Goal: Transaction & Acquisition: Download file/media

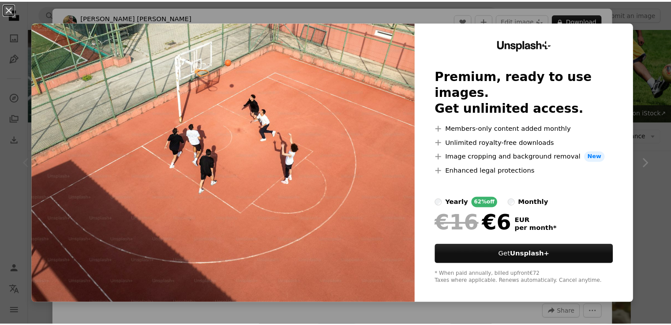
scroll to position [101, 0]
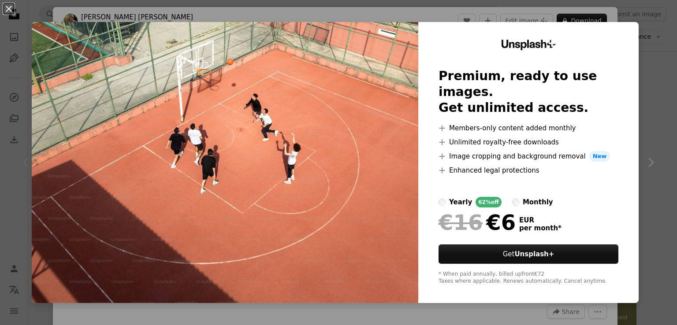
click at [639, 6] on div "An X shape Unsplash+ Premium, ready to use images. Get unlimited access. A plus…" at bounding box center [338, 162] width 677 height 325
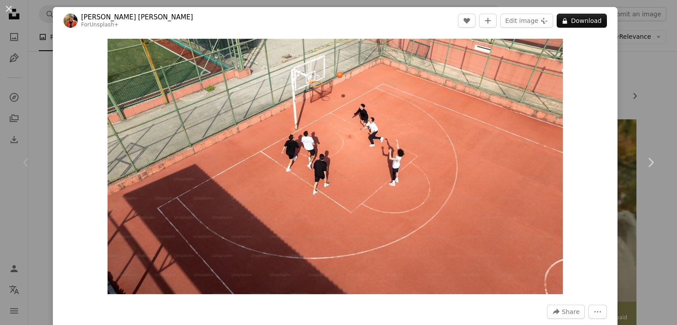
click at [643, 54] on div "An X shape Chevron left Chevron right [PERSON_NAME] [PERSON_NAME] For Unsplash+…" at bounding box center [338, 162] width 677 height 325
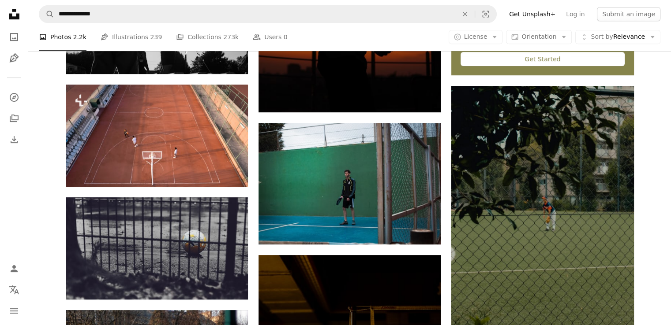
scroll to position [391, 0]
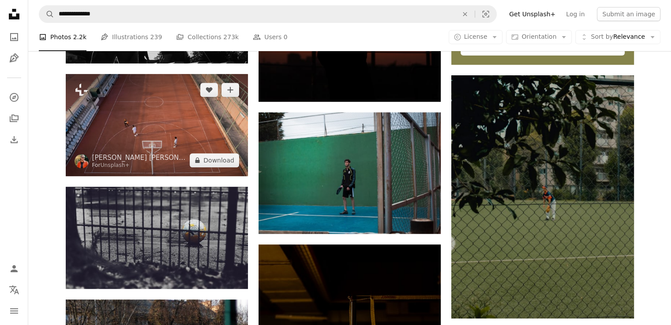
click at [215, 145] on img at bounding box center [157, 125] width 182 height 102
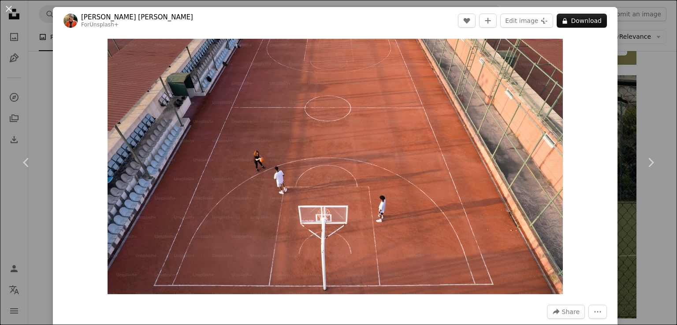
click at [615, 63] on div "An X shape Chevron left Chevron right [PERSON_NAME] [PERSON_NAME] For Unsplash+…" at bounding box center [338, 162] width 677 height 325
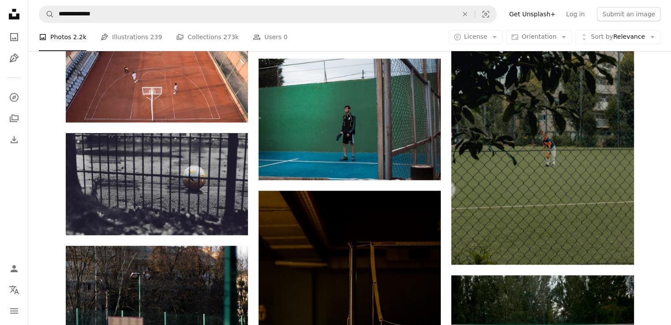
scroll to position [440, 0]
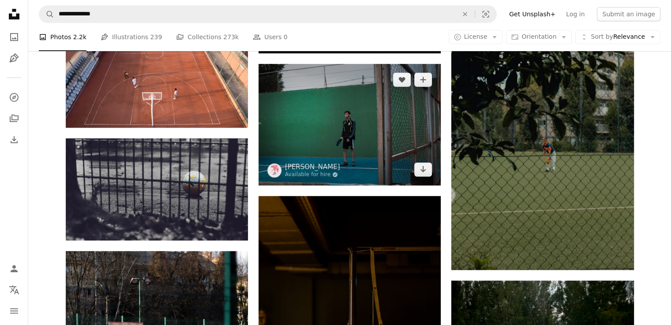
click at [419, 125] on img at bounding box center [349, 124] width 182 height 121
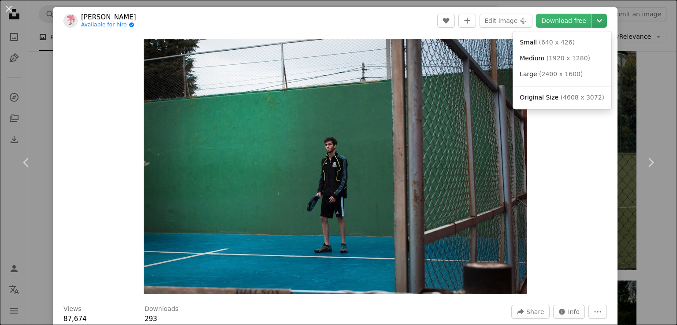
click at [596, 22] on icon "Chevron down" at bounding box center [600, 20] width 14 height 11
click at [549, 73] on span "( 2400 x 1600 )" at bounding box center [561, 74] width 44 height 7
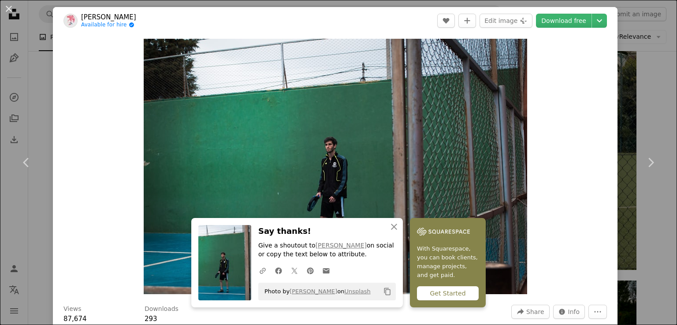
click at [633, 113] on div "An X shape Chevron left Chevron right An X shape Close Say thanks! Give a shout…" at bounding box center [338, 162] width 677 height 325
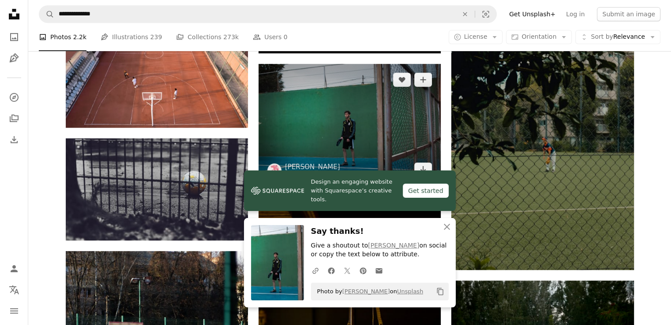
click at [323, 138] on img at bounding box center [349, 124] width 182 height 121
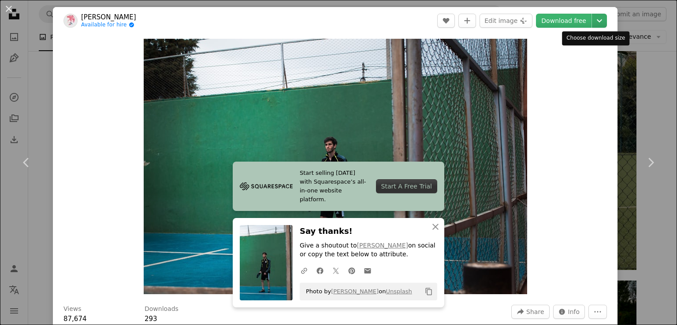
click at [597, 25] on icon "Chevron down" at bounding box center [600, 20] width 14 height 11
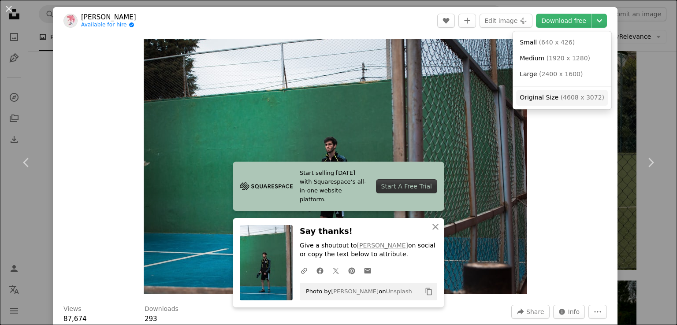
click at [548, 101] on span "Original Size" at bounding box center [539, 97] width 39 height 7
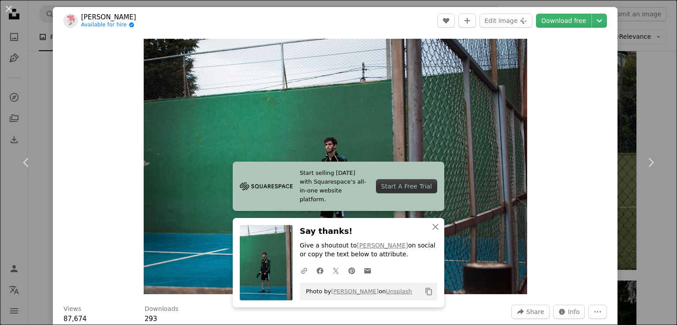
click at [630, 84] on div "An X shape Chevron left Chevron right Start selling [DATE] with Squarespace’s a…" at bounding box center [338, 162] width 677 height 325
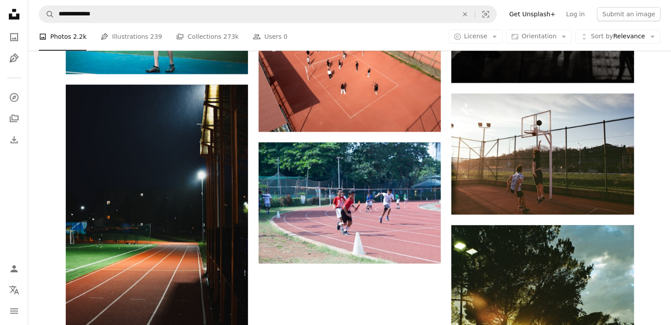
scroll to position [1030, 0]
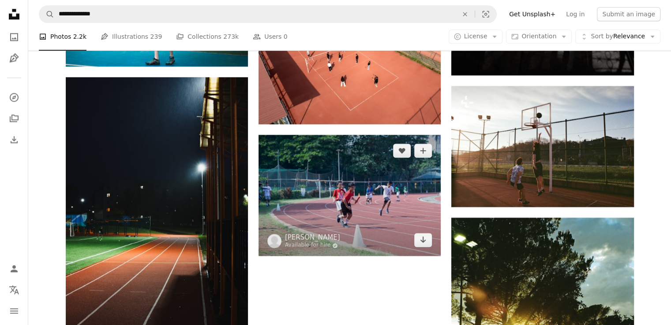
click at [403, 200] on img at bounding box center [349, 195] width 182 height 121
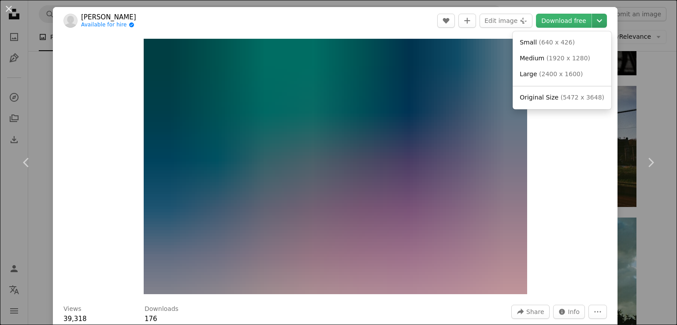
click at [598, 20] on icon "Chevron down" at bounding box center [600, 20] width 14 height 11
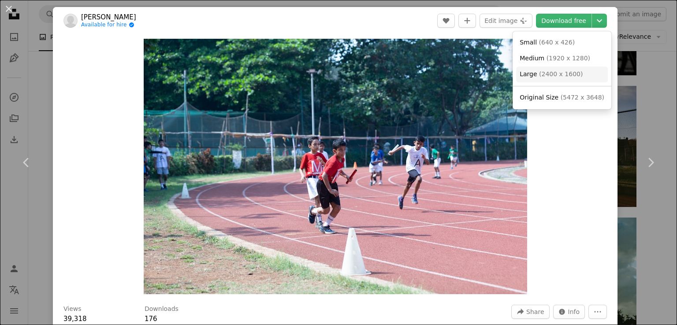
click at [566, 69] on link "Large ( 2400 x 1600 )" at bounding box center [562, 75] width 92 height 16
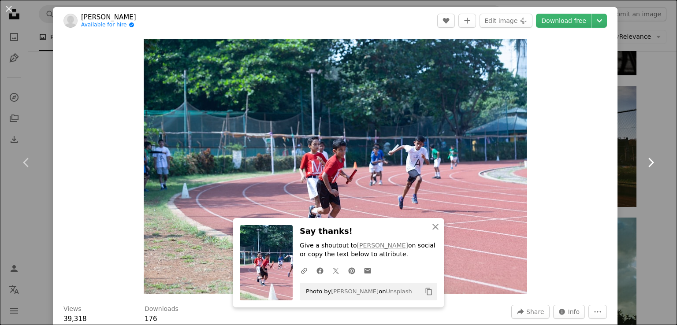
click at [624, 188] on link "Chevron right" at bounding box center [650, 162] width 53 height 85
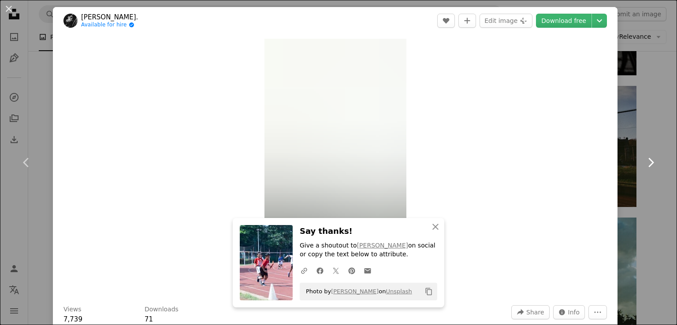
click at [624, 188] on link "Chevron right" at bounding box center [650, 162] width 53 height 85
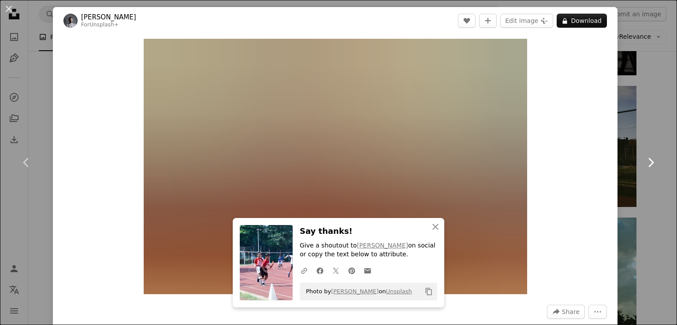
click at [624, 188] on link "Chevron right" at bounding box center [650, 162] width 53 height 85
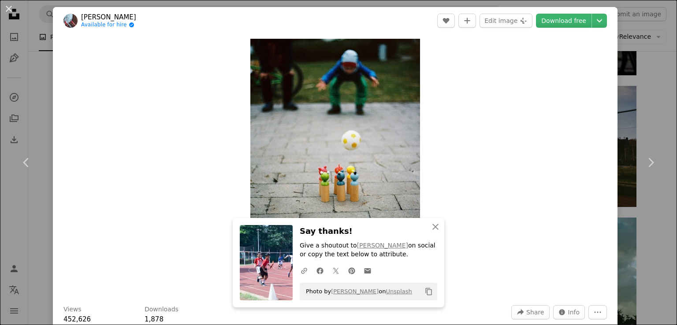
click at [635, 86] on div "An X shape Chevron left Chevron right An X shape Close Say thanks! Give a shout…" at bounding box center [338, 162] width 677 height 325
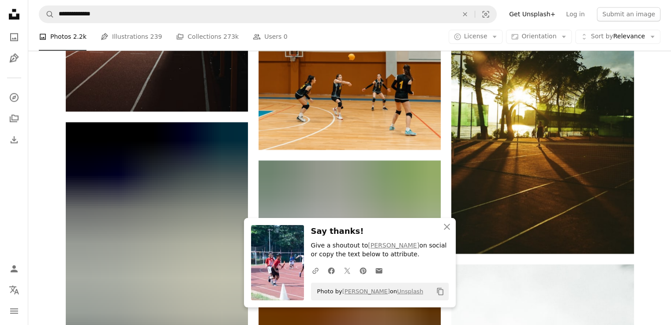
scroll to position [1272, 0]
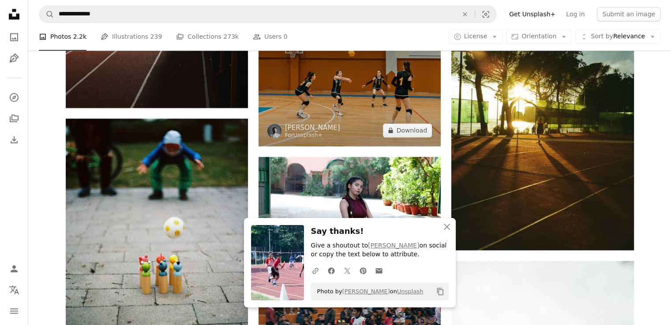
click at [370, 104] on img at bounding box center [349, 85] width 182 height 121
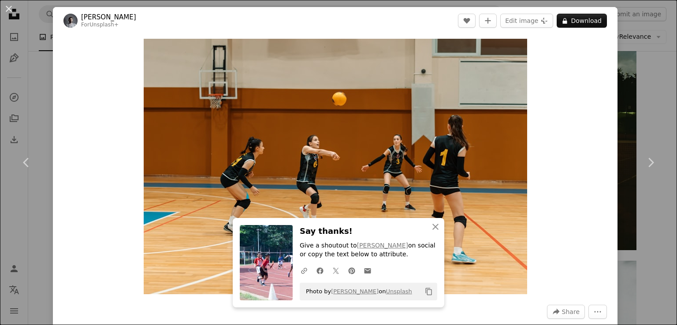
click at [661, 112] on div "An X shape Chevron left Chevron right An X shape Close Say thanks! Give a shout…" at bounding box center [338, 162] width 677 height 325
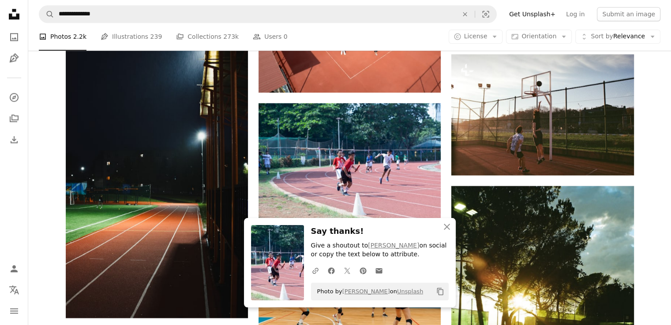
scroll to position [1002, 0]
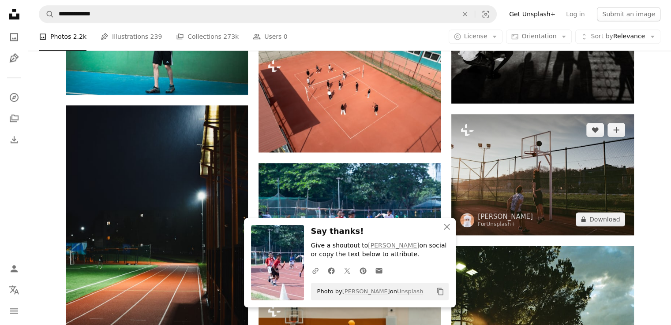
click at [582, 139] on img at bounding box center [542, 174] width 182 height 121
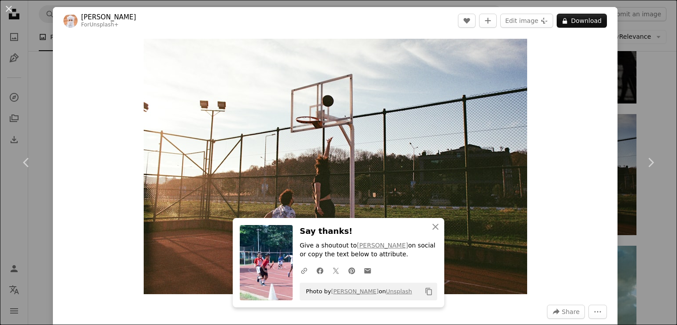
click at [626, 99] on div "An X shape Chevron left Chevron right An X shape Close Say thanks! Give a shout…" at bounding box center [338, 162] width 677 height 325
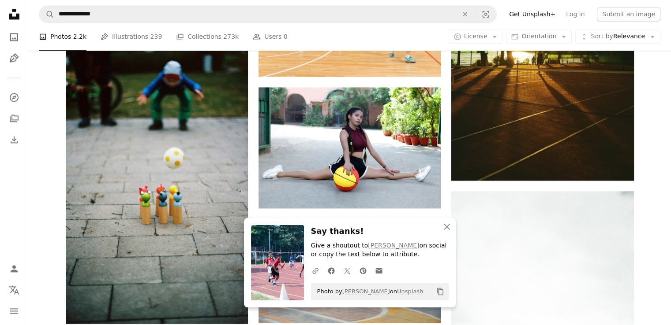
scroll to position [1349, 0]
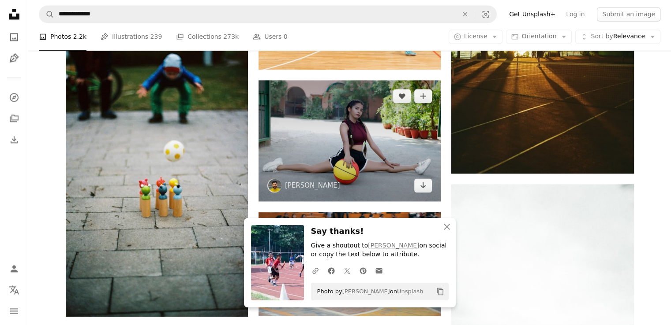
click at [320, 146] on img at bounding box center [349, 140] width 182 height 121
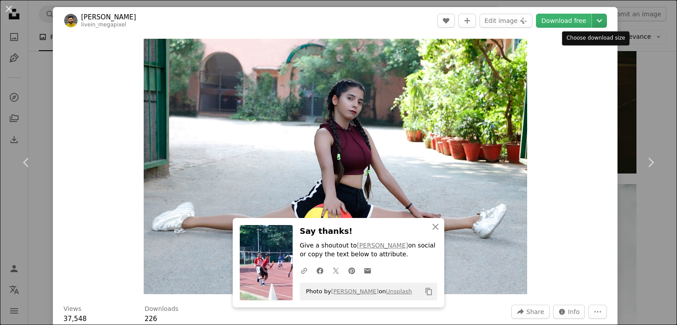
click at [593, 18] on icon "Chevron down" at bounding box center [600, 20] width 14 height 11
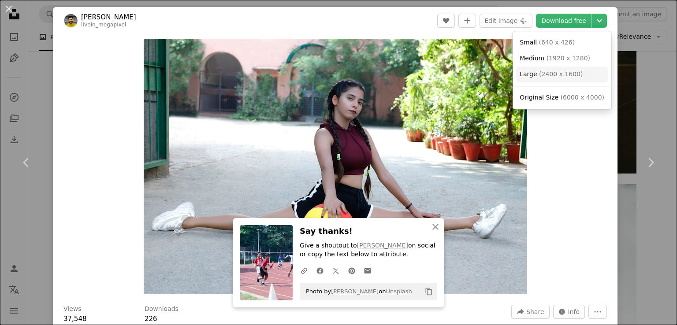
click at [526, 72] on span "Large" at bounding box center [528, 74] width 17 height 7
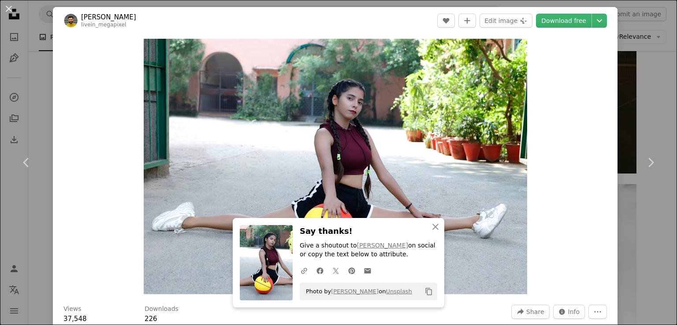
click at [632, 107] on div "An X shape Chevron left Chevron right An X shape Close Say thanks! Give a shout…" at bounding box center [338, 162] width 677 height 325
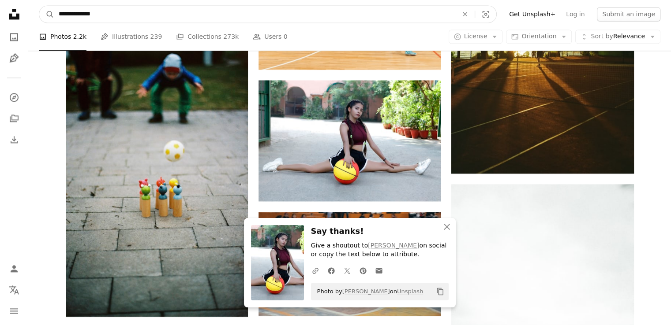
click at [280, 19] on input "**********" at bounding box center [254, 14] width 401 height 17
type input "*"
type input "**********"
click button "A magnifying glass" at bounding box center [46, 14] width 15 height 17
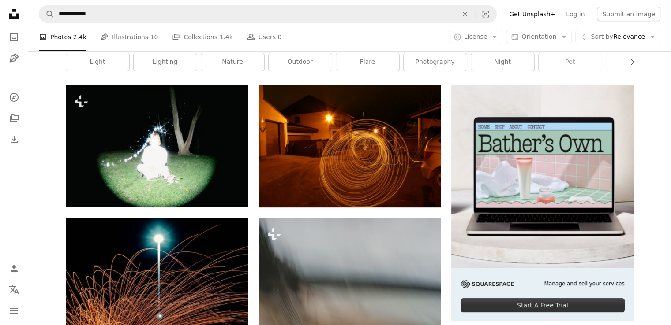
scroll to position [127, 0]
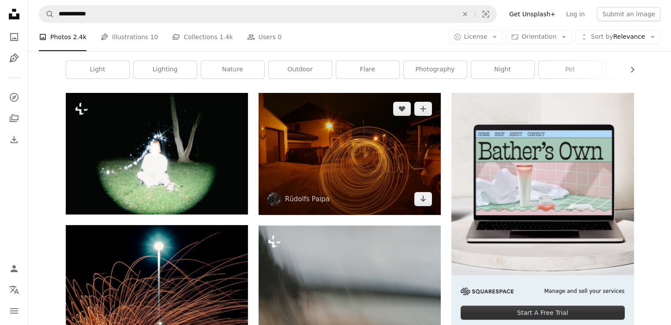
click at [392, 127] on img at bounding box center [349, 154] width 182 height 122
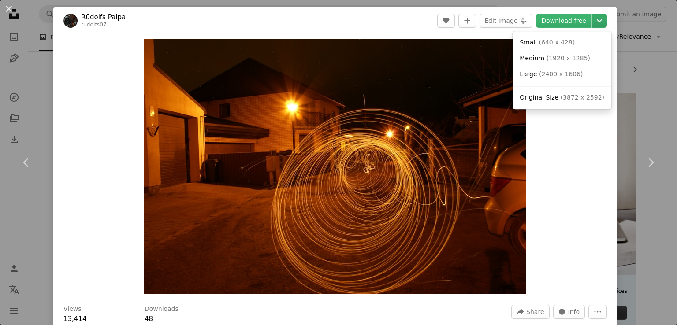
click at [593, 24] on icon "Chevron down" at bounding box center [600, 20] width 14 height 11
click at [555, 73] on span "( 2400 x 1606 )" at bounding box center [561, 74] width 44 height 7
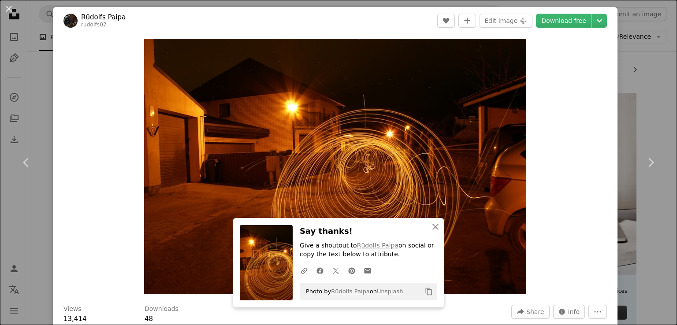
click at [618, 76] on div "An X shape Chevron left Chevron right An X shape Close Say thanks! Give a shout…" at bounding box center [338, 162] width 677 height 325
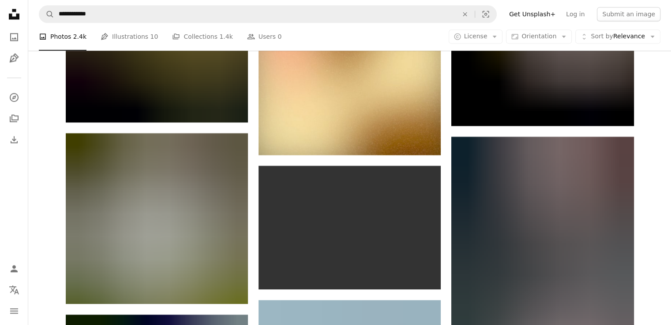
scroll to position [1146, 0]
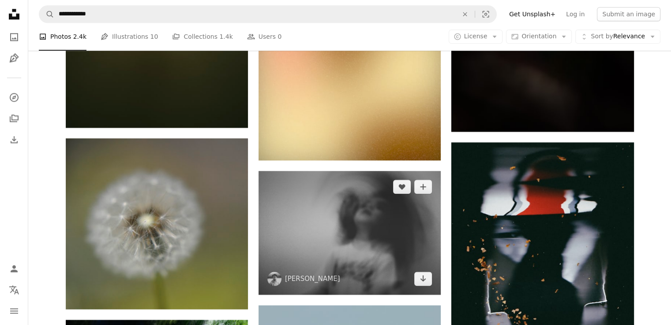
click at [392, 214] on img at bounding box center [349, 233] width 182 height 124
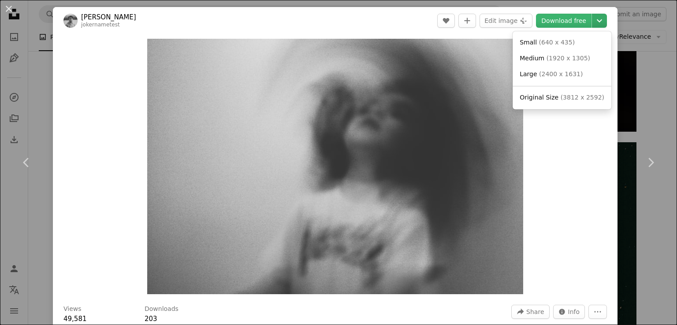
click at [596, 20] on icon "Chevron down" at bounding box center [600, 20] width 14 height 11
click at [549, 74] on span "( 2400 x 1631 )" at bounding box center [561, 74] width 44 height 7
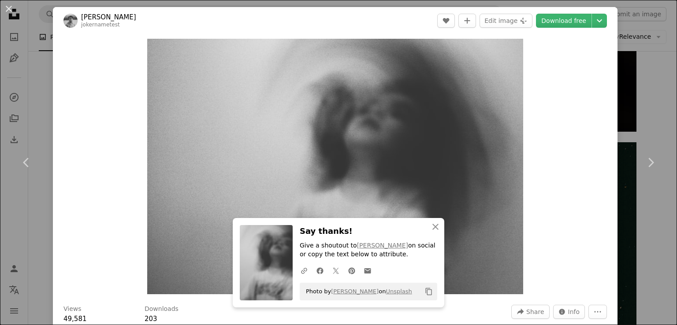
click at [630, 67] on div "An X shape Chevron left Chevron right An X shape Close Say thanks! Give a shout…" at bounding box center [338, 162] width 677 height 325
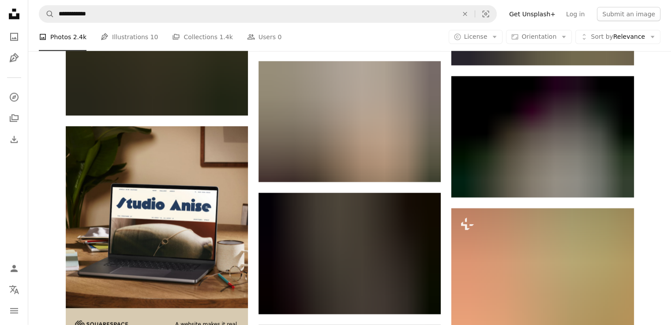
scroll to position [2114, 0]
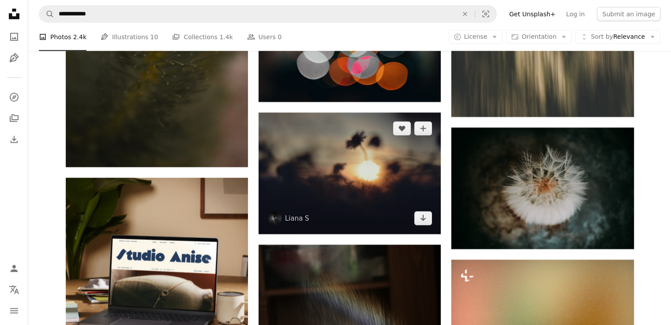
click at [430, 169] on img at bounding box center [349, 174] width 182 height 122
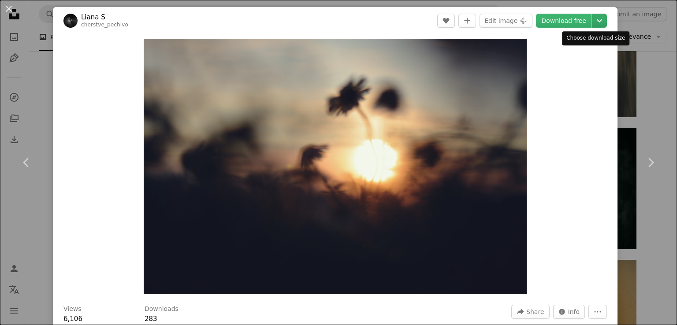
click at [593, 18] on icon "Chevron down" at bounding box center [600, 20] width 14 height 11
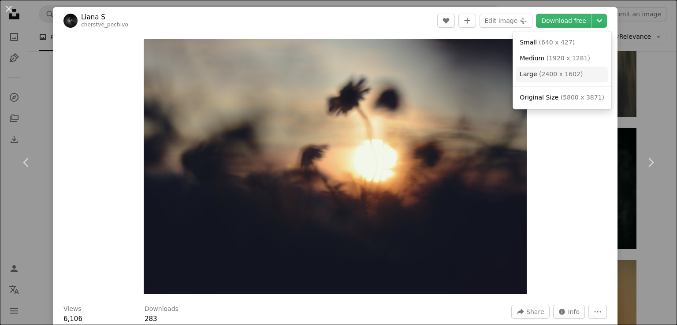
click at [550, 71] on span "( 2400 x 1602 )" at bounding box center [561, 74] width 44 height 7
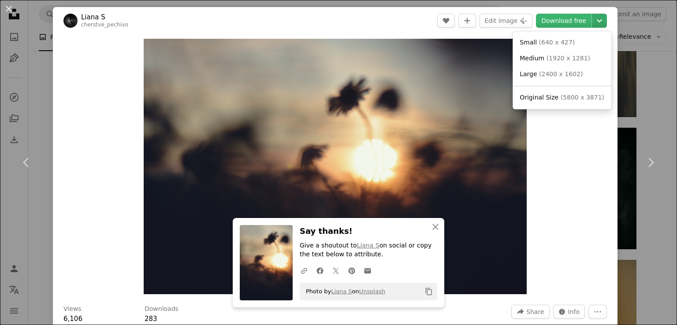
click at [593, 22] on icon "Chevron down" at bounding box center [600, 20] width 14 height 11
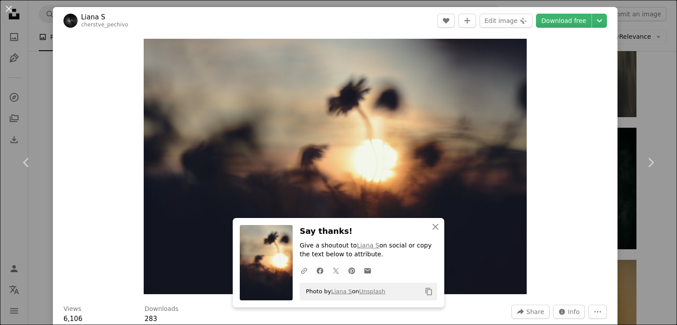
click at [652, 95] on div "An X shape Chevron left Chevron right An X shape Close Say thanks! Give a shout…" at bounding box center [338, 162] width 677 height 325
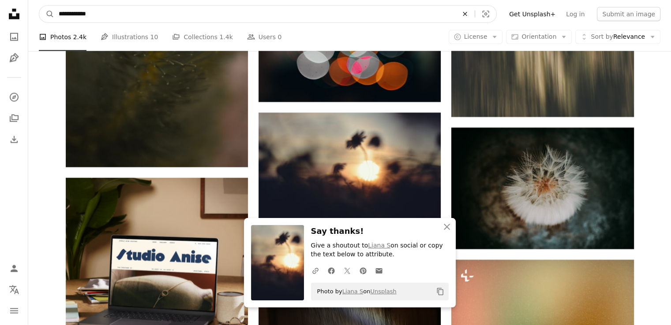
click at [474, 17] on icon "An X shape" at bounding box center [464, 14] width 19 height 7
type input "**********"
click button "A magnifying glass" at bounding box center [46, 14] width 15 height 17
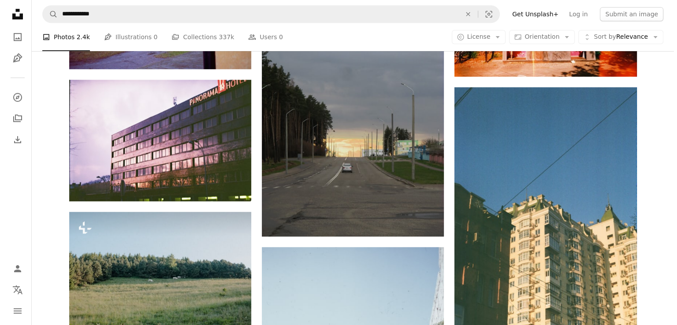
scroll to position [515, 0]
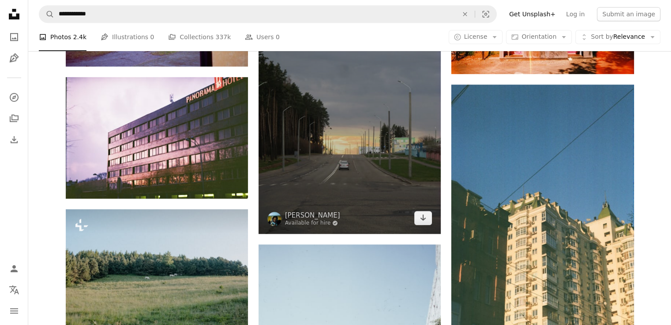
click at [305, 147] on img at bounding box center [349, 112] width 182 height 243
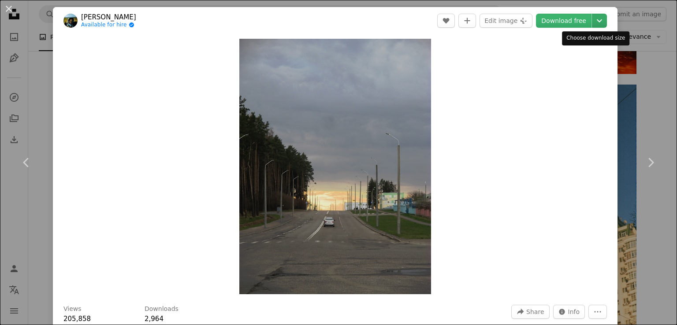
click at [594, 16] on icon "Chevron down" at bounding box center [600, 20] width 14 height 11
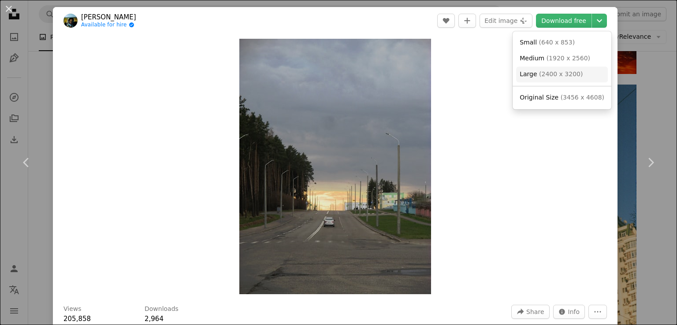
click at [564, 73] on span "( 2400 x 3200 )" at bounding box center [561, 74] width 44 height 7
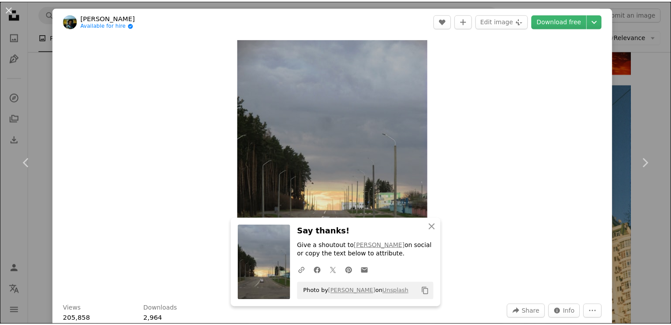
scroll to position [284, 0]
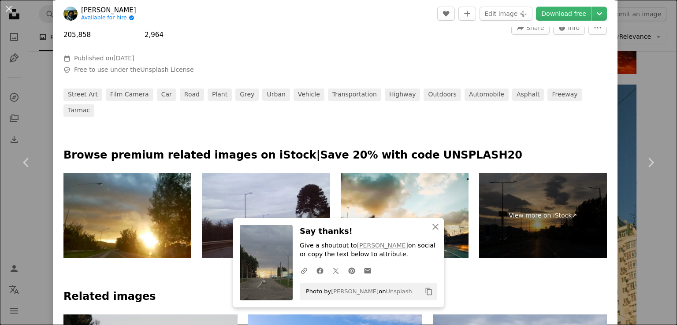
click at [645, 92] on div "An X shape Chevron left Chevron right An X shape Close Say thanks! Give a shout…" at bounding box center [338, 162] width 677 height 325
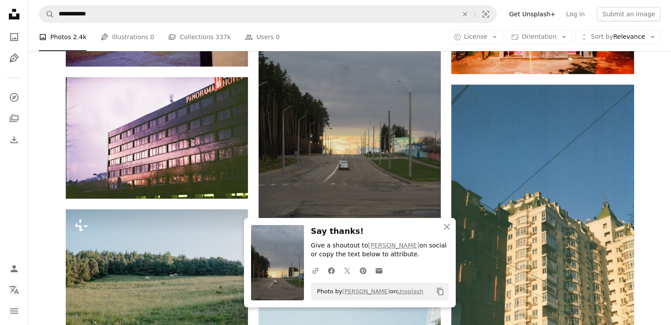
scroll to position [556, 0]
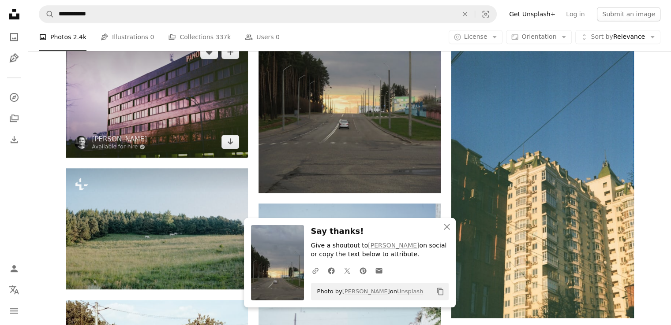
click at [217, 78] on img at bounding box center [157, 97] width 182 height 122
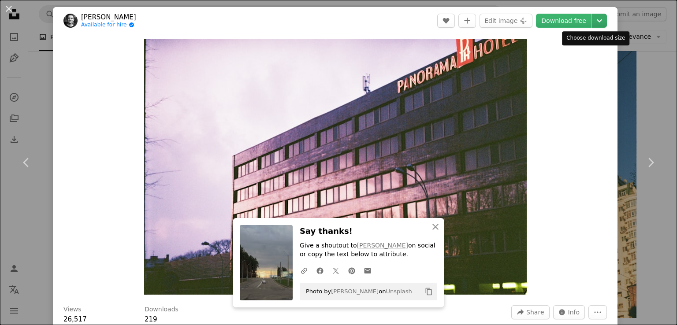
click at [596, 21] on icon "Chevron down" at bounding box center [600, 20] width 14 height 11
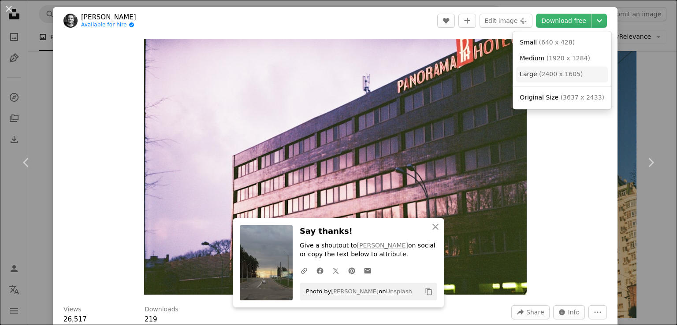
click at [558, 71] on span "( 2400 x 1605 )" at bounding box center [561, 74] width 44 height 7
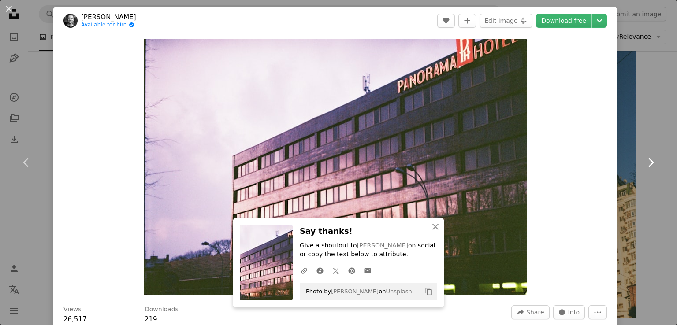
click at [630, 203] on link "Chevron right" at bounding box center [650, 162] width 53 height 85
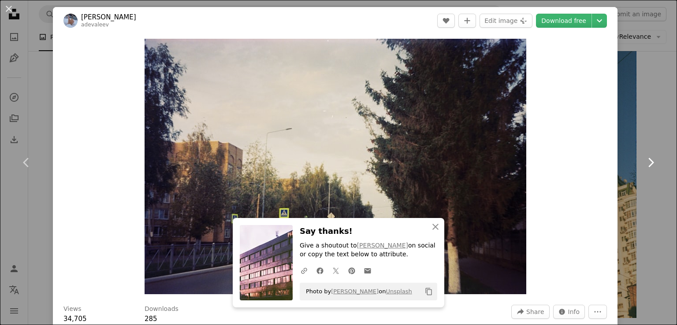
click at [637, 154] on link "Chevron right" at bounding box center [650, 162] width 53 height 85
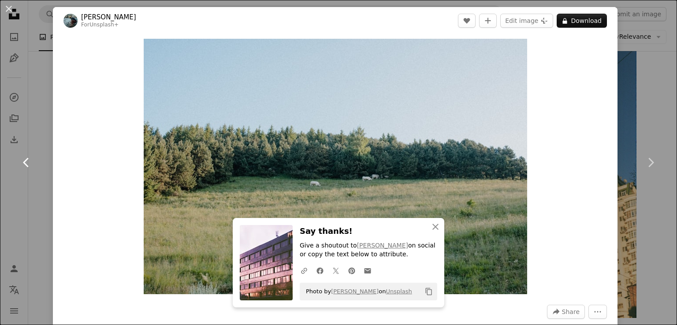
click at [22, 160] on icon "Chevron left" at bounding box center [26, 163] width 14 height 14
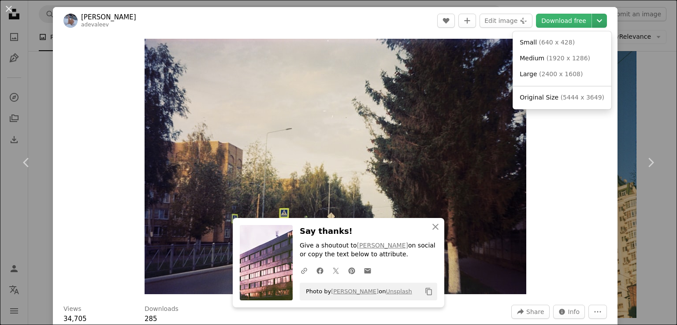
click at [595, 18] on icon "Chevron down" at bounding box center [600, 20] width 14 height 11
click at [574, 70] on link "Large ( 2400 x 1608 )" at bounding box center [562, 75] width 92 height 16
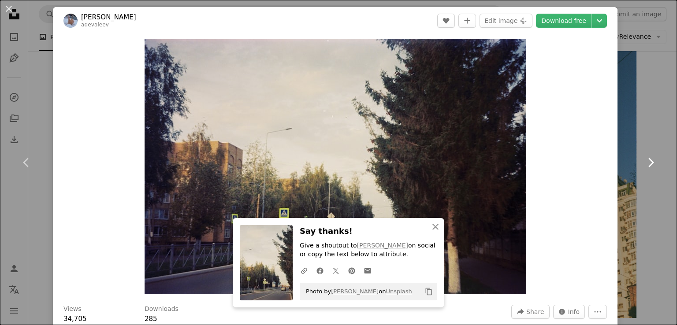
click at [644, 160] on icon "Chevron right" at bounding box center [651, 163] width 14 height 14
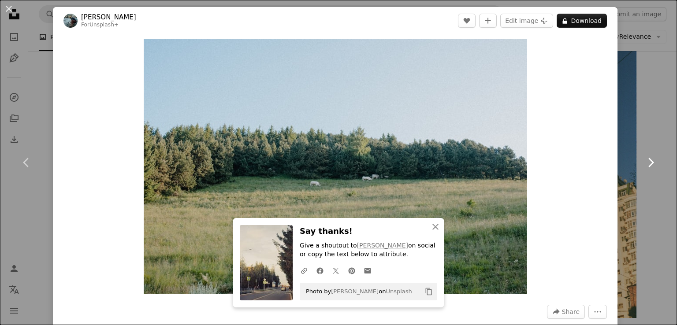
click at [644, 160] on icon "Chevron right" at bounding box center [651, 163] width 14 height 14
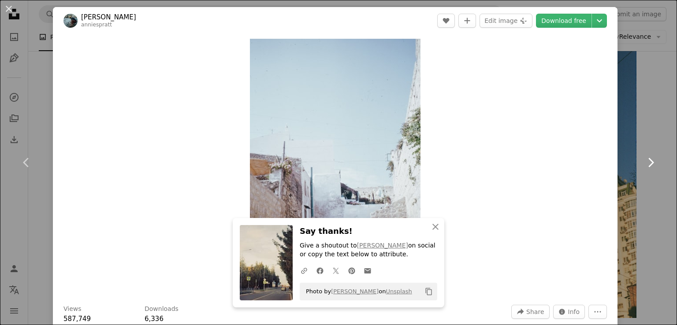
click at [644, 160] on icon "Chevron right" at bounding box center [651, 163] width 14 height 14
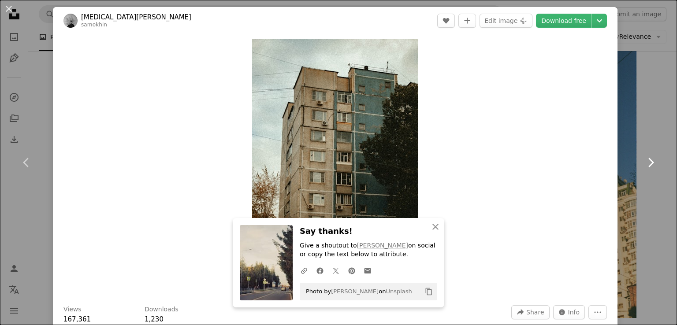
click at [644, 160] on icon "Chevron right" at bounding box center [651, 163] width 14 height 14
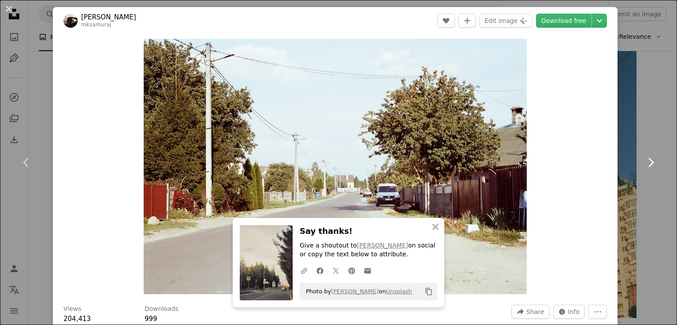
click at [644, 160] on icon "Chevron right" at bounding box center [651, 163] width 14 height 14
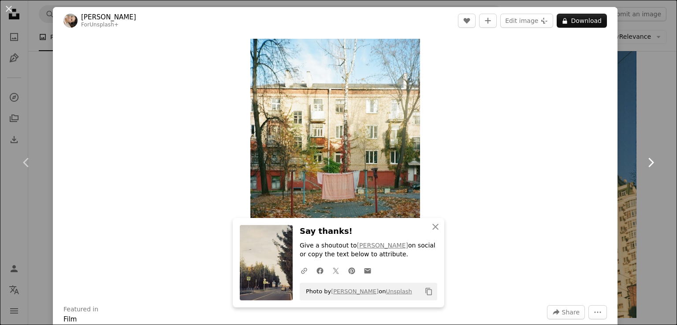
click at [644, 160] on icon "Chevron right" at bounding box center [651, 163] width 14 height 14
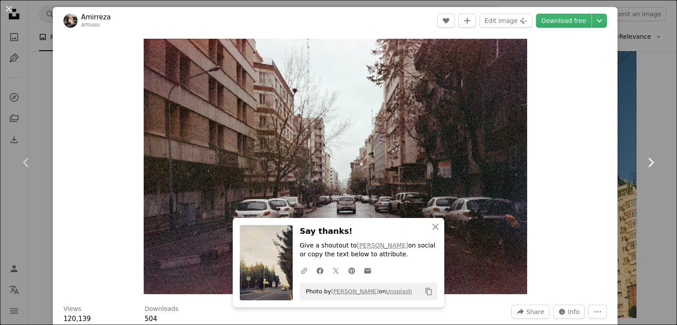
click at [644, 160] on icon "Chevron right" at bounding box center [651, 163] width 14 height 14
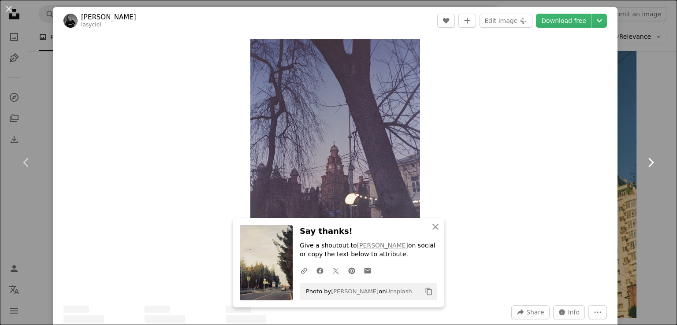
click at [644, 160] on icon "Chevron right" at bounding box center [651, 163] width 14 height 14
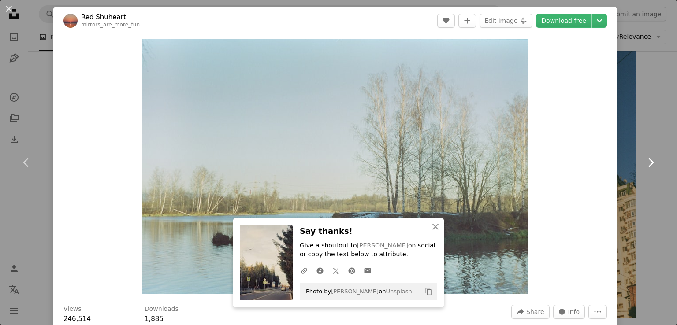
click at [644, 160] on icon "Chevron right" at bounding box center [651, 163] width 14 height 14
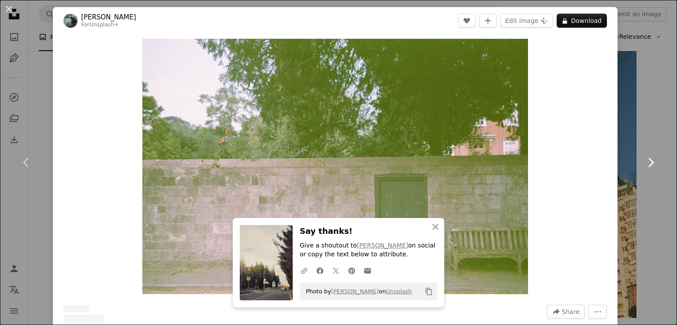
click at [644, 160] on icon "Chevron right" at bounding box center [651, 163] width 14 height 14
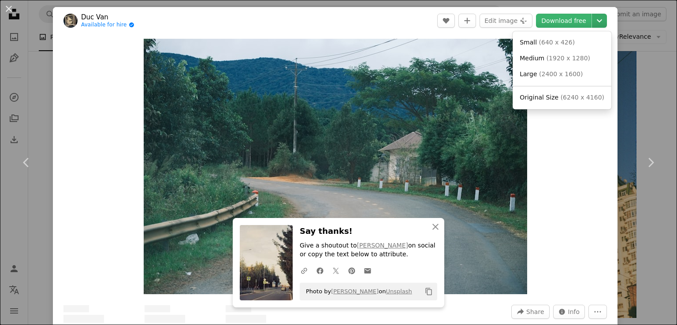
click at [593, 19] on icon "Chevron down" at bounding box center [600, 20] width 14 height 11
click at [555, 71] on span "( 2400 x 1600 )" at bounding box center [561, 74] width 44 height 7
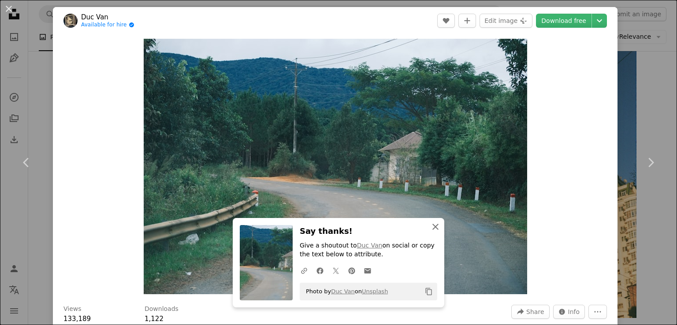
click at [432, 230] on icon "An X shape" at bounding box center [435, 227] width 11 height 11
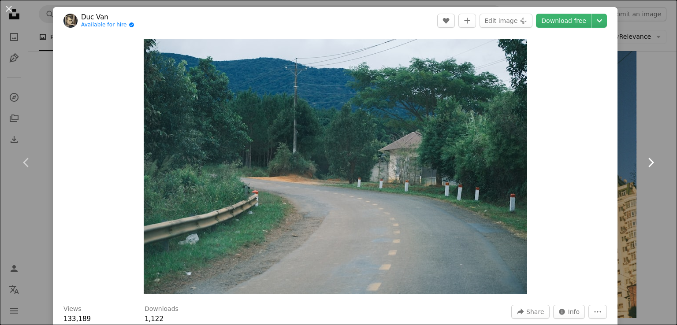
click at [624, 195] on link "Chevron right" at bounding box center [650, 162] width 53 height 85
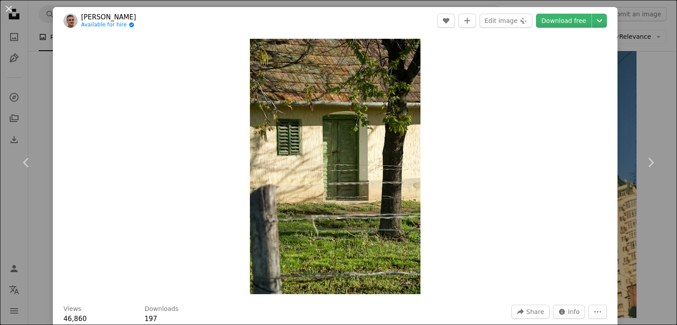
click at [636, 67] on div "An X shape Chevron left Chevron right Barnabas Davoti Available for hire A chec…" at bounding box center [338, 162] width 677 height 325
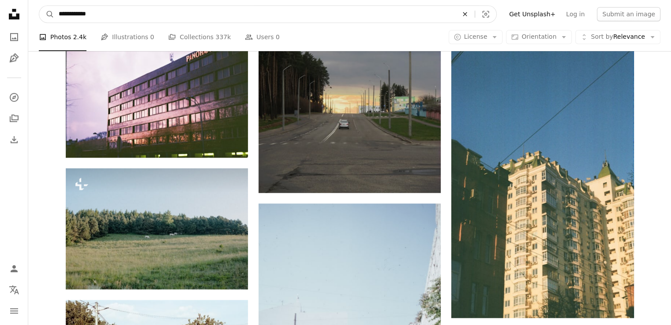
click at [474, 15] on icon "An X shape" at bounding box center [464, 14] width 19 height 7
type input "*"
click at [90, 13] on input "**********" at bounding box center [254, 14] width 401 height 17
click at [108, 11] on input "**********" at bounding box center [254, 14] width 401 height 17
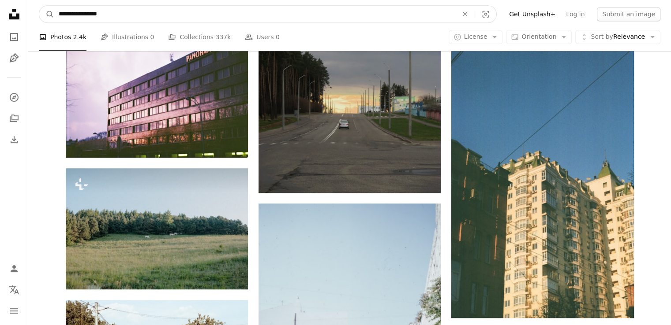
type input "**********"
click button "A magnifying glass" at bounding box center [46, 14] width 15 height 17
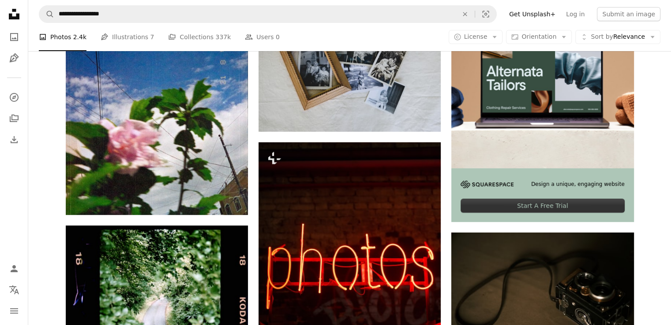
scroll to position [231, 0]
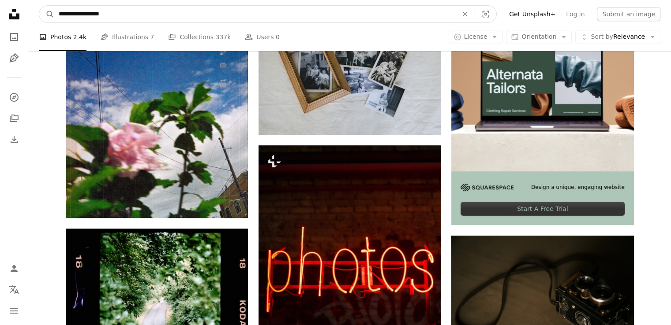
click at [270, 7] on input "**********" at bounding box center [254, 14] width 401 height 17
type input "**********"
click button "A magnifying glass" at bounding box center [46, 14] width 15 height 17
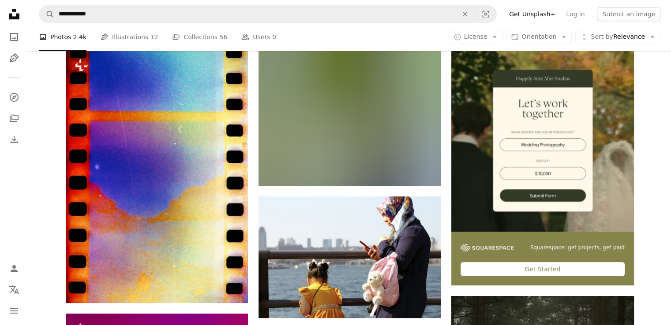
scroll to position [173, 0]
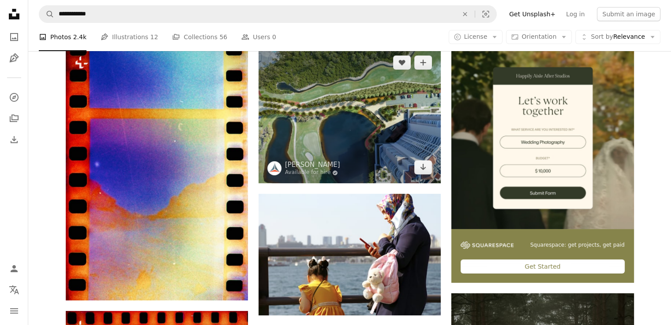
click at [399, 98] on img at bounding box center [349, 115] width 182 height 137
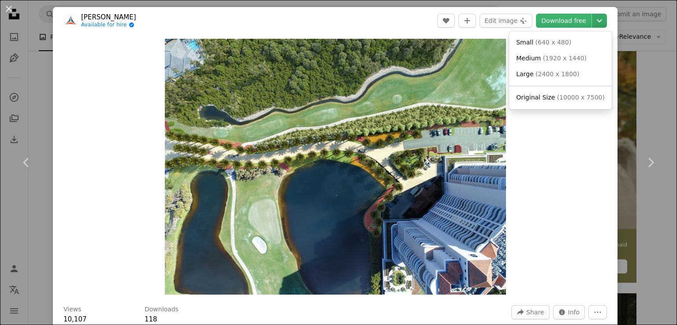
click at [593, 20] on icon "Chevron down" at bounding box center [600, 20] width 14 height 11
click at [561, 67] on link "Large ( 2400 x 1800 )" at bounding box center [561, 75] width 96 height 16
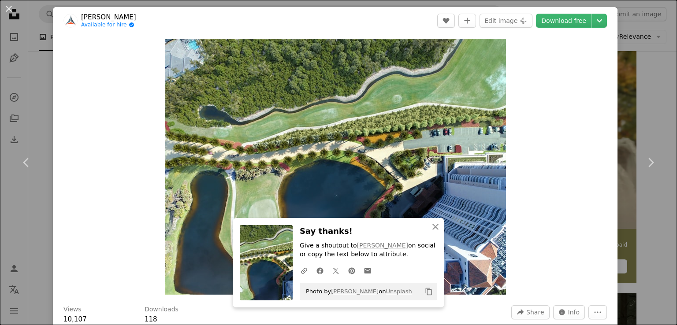
click at [636, 108] on div "An X shape Chevron left Chevron right An X shape Close Say thanks! Give a shout…" at bounding box center [338, 162] width 677 height 325
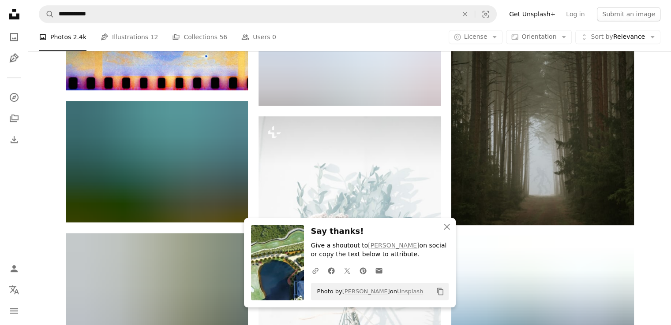
scroll to position [510, 0]
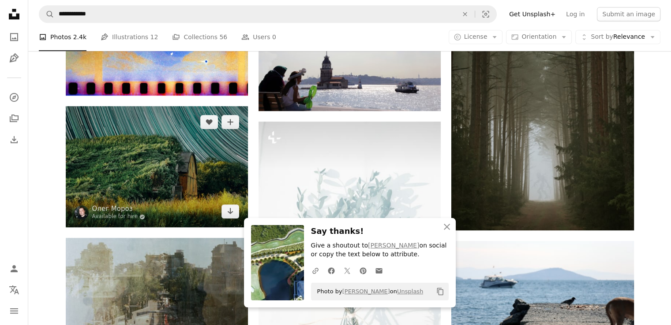
click at [139, 168] on img at bounding box center [157, 166] width 182 height 121
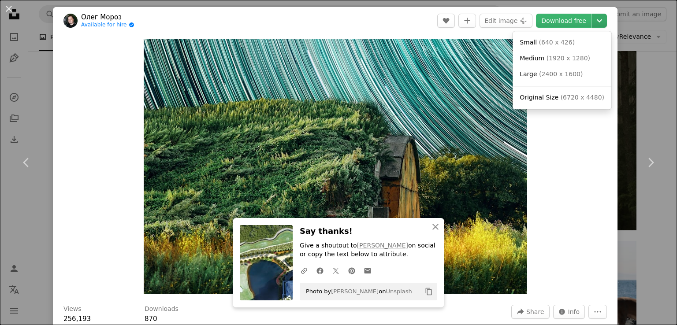
click at [593, 18] on icon "Chevron down" at bounding box center [600, 20] width 14 height 11
click at [567, 71] on span "( 2400 x 1600 )" at bounding box center [561, 74] width 44 height 7
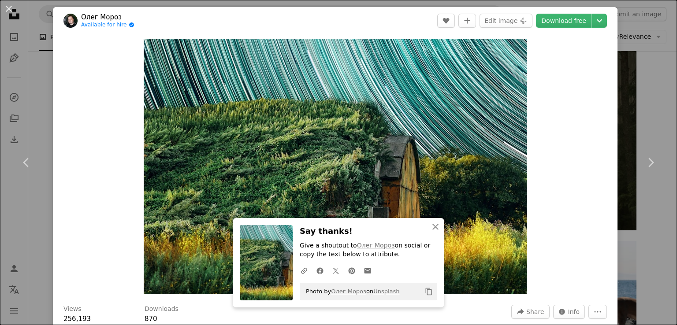
click at [640, 100] on div "An X shape Chevron left Chevron right An X shape Close Say thanks! Give a shout…" at bounding box center [338, 162] width 677 height 325
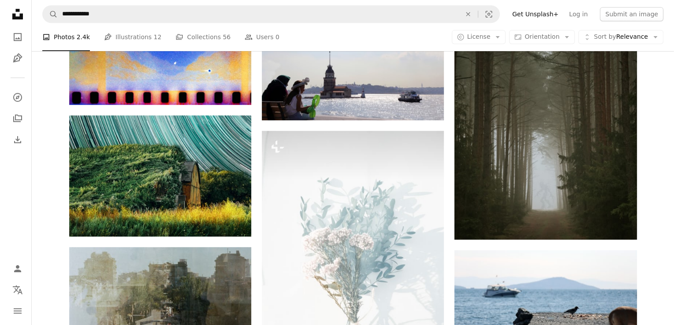
scroll to position [503, 0]
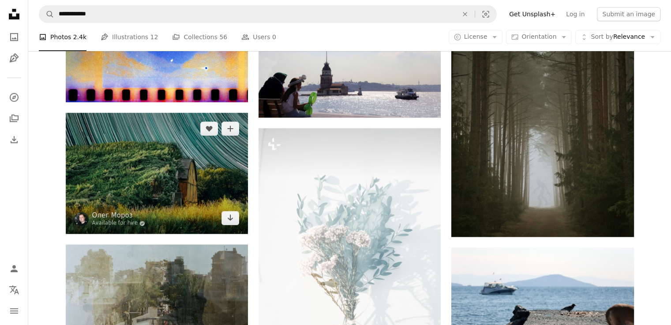
click at [138, 195] on img at bounding box center [157, 173] width 182 height 121
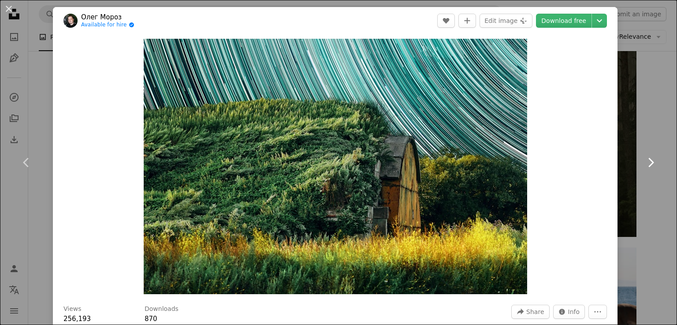
click at [644, 161] on icon "Chevron right" at bounding box center [651, 163] width 14 height 14
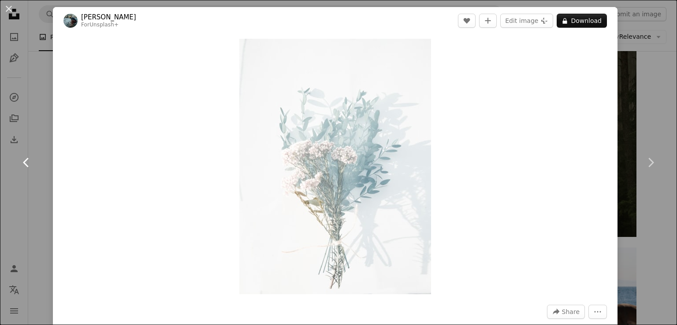
click at [32, 162] on icon "Chevron left" at bounding box center [26, 163] width 14 height 14
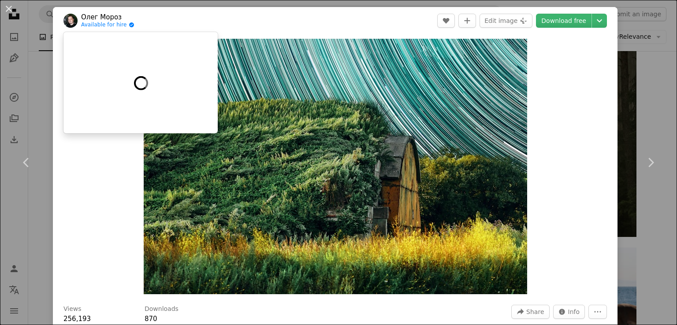
click at [93, 18] on link "Олег Мороз" at bounding box center [107, 17] width 53 height 9
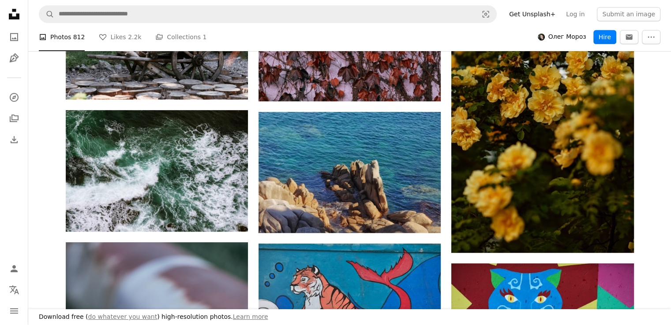
scroll to position [436, 0]
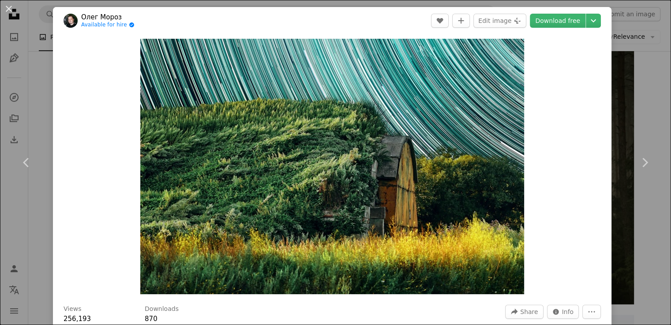
scroll to position [503, 0]
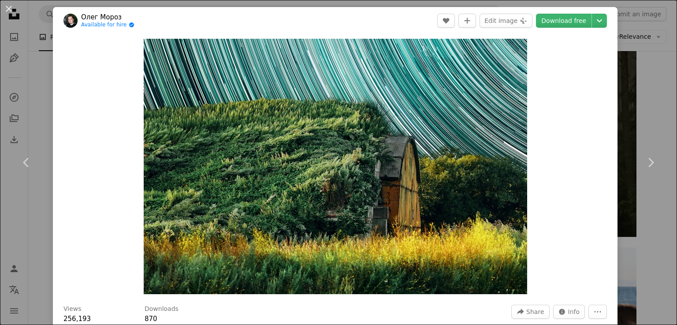
click at [655, 101] on div "An X shape Chevron left Chevron right [PERSON_NAME] Available for hire A checkm…" at bounding box center [338, 162] width 677 height 325
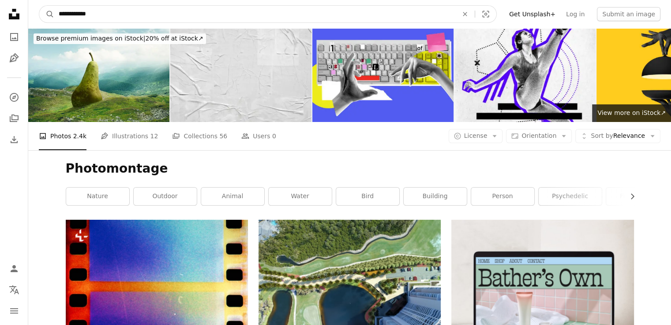
click at [171, 11] on input "**********" at bounding box center [254, 14] width 401 height 17
click at [39, 6] on button "A magnifying glass" at bounding box center [46, 14] width 15 height 17
click at [175, 19] on input "**********" at bounding box center [254, 14] width 401 height 17
click at [45, 15] on icon "A magnifying glass" at bounding box center [46, 14] width 15 height 9
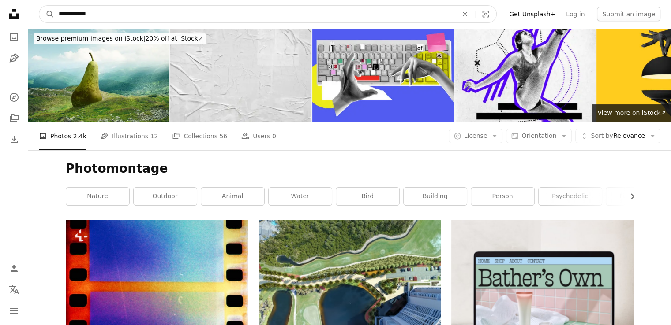
click at [61, 15] on input "**********" at bounding box center [254, 14] width 401 height 17
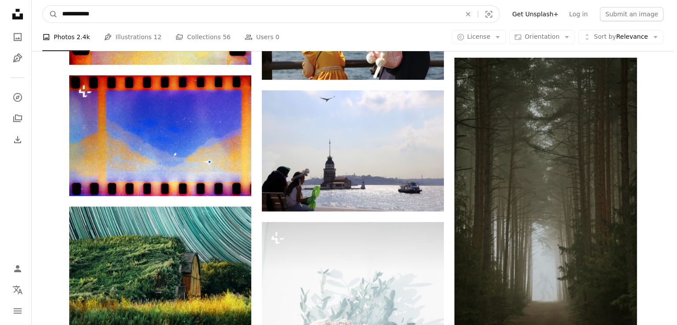
scroll to position [404, 0]
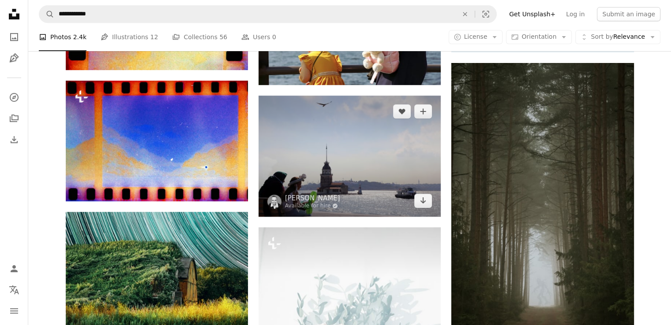
click at [393, 146] on img at bounding box center [349, 156] width 182 height 121
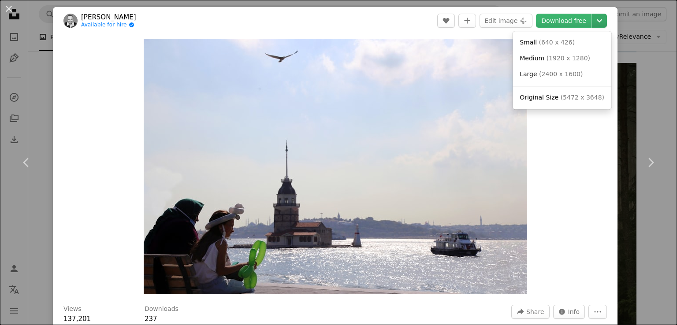
click at [597, 20] on icon "Chevron down" at bounding box center [600, 20] width 14 height 11
click at [578, 74] on link "Large ( 2400 x 1600 )" at bounding box center [562, 75] width 92 height 16
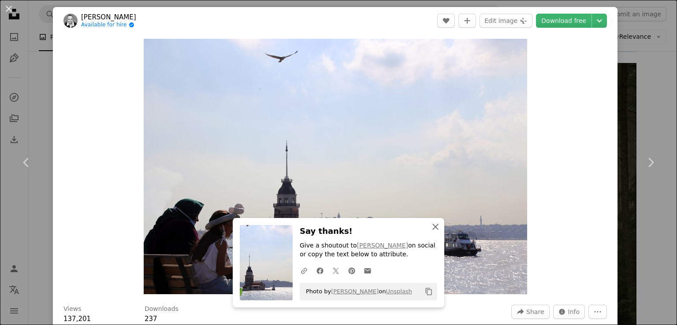
click at [433, 224] on icon "An X shape" at bounding box center [435, 227] width 11 height 11
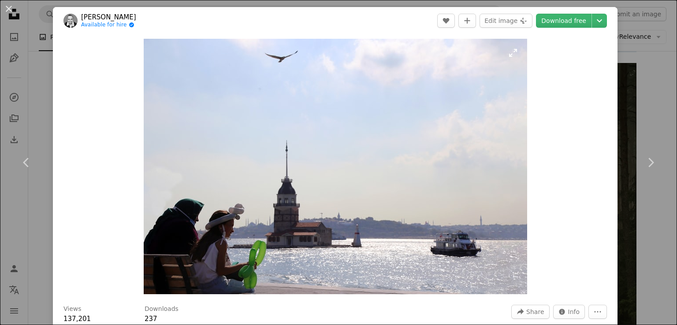
click at [440, 58] on img "Zoom in on this image" at bounding box center [336, 167] width 384 height 256
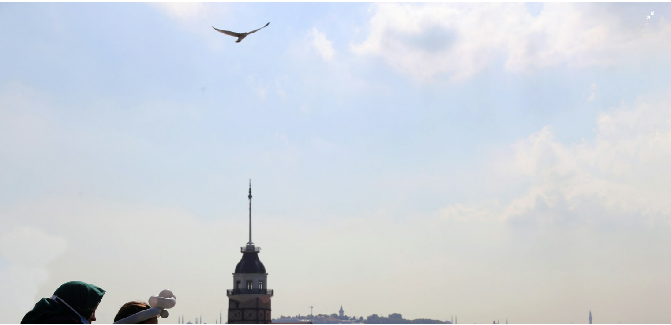
scroll to position [59, 0]
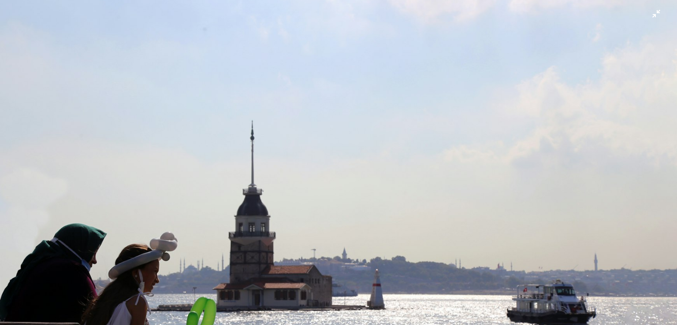
click at [649, 13] on img "Zoom out on this image" at bounding box center [339, 167] width 678 height 452
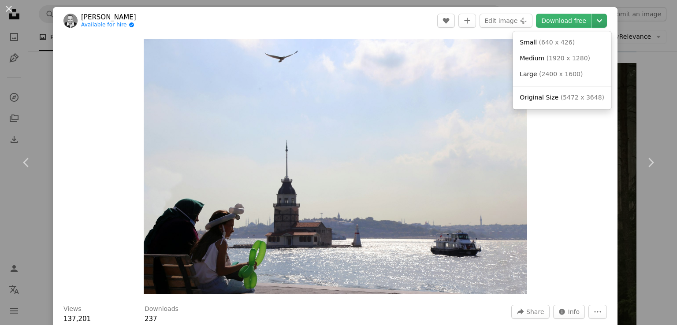
click at [593, 20] on icon "Chevron down" at bounding box center [600, 20] width 14 height 11
click at [561, 75] on span "( 2400 x 1600 )" at bounding box center [561, 74] width 44 height 7
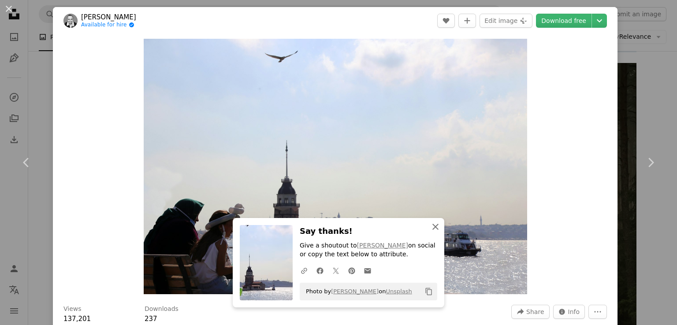
click at [430, 230] on icon "An X shape" at bounding box center [435, 227] width 11 height 11
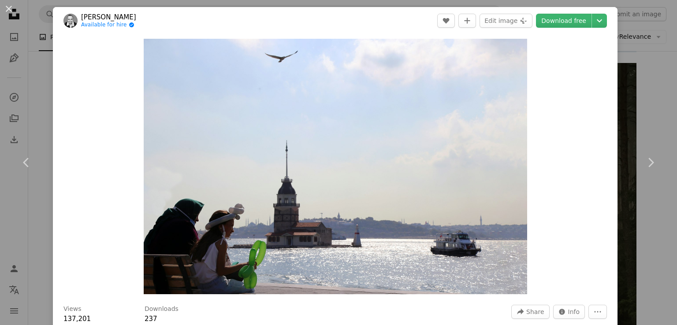
click at [635, 77] on div "An X shape Chevron left Chevron right Şahin [PERSON_NAME] Available for hire A …" at bounding box center [338, 162] width 677 height 325
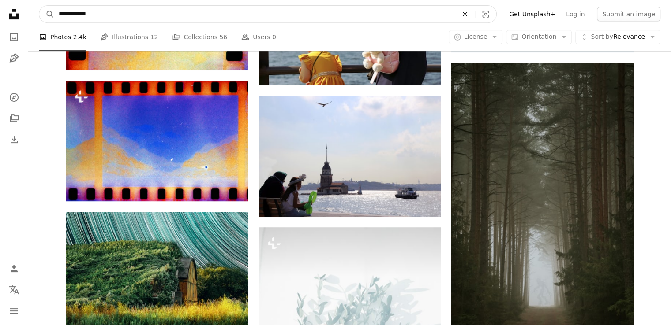
click at [466, 13] on icon "Find visuals sitewide" at bounding box center [464, 14] width 4 height 4
type input "**********"
click button "A magnifying glass" at bounding box center [46, 14] width 15 height 17
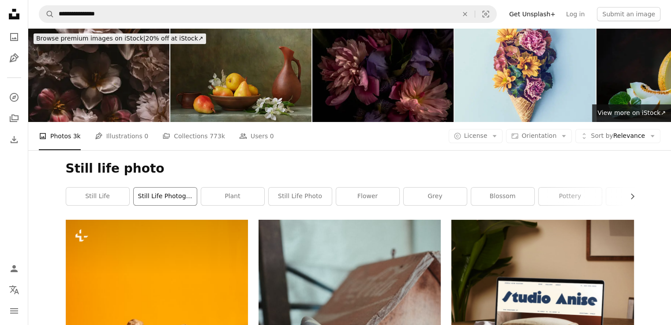
click at [171, 197] on link "still life photography" at bounding box center [165, 197] width 63 height 18
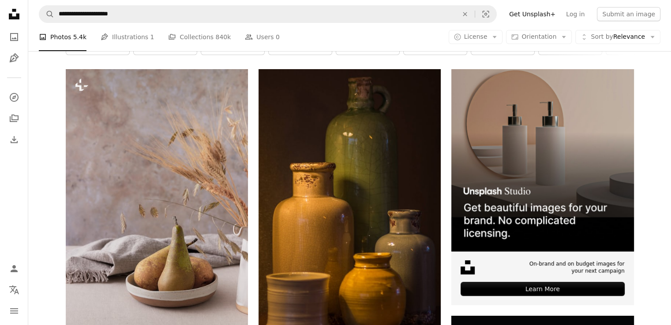
scroll to position [159, 0]
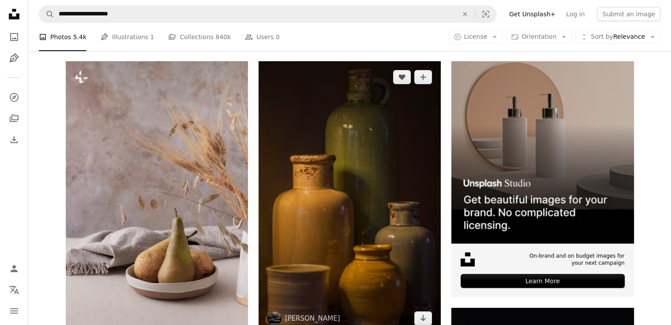
click at [425, 161] on img at bounding box center [349, 197] width 182 height 273
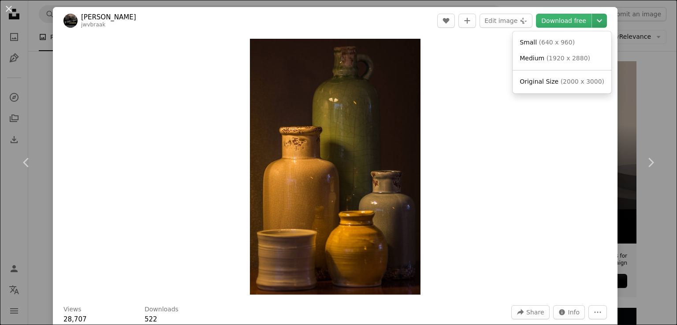
click at [593, 23] on icon "Chevron down" at bounding box center [600, 20] width 14 height 11
click at [547, 86] on span "Original Size ( 2000 x 3000 )" at bounding box center [562, 82] width 85 height 9
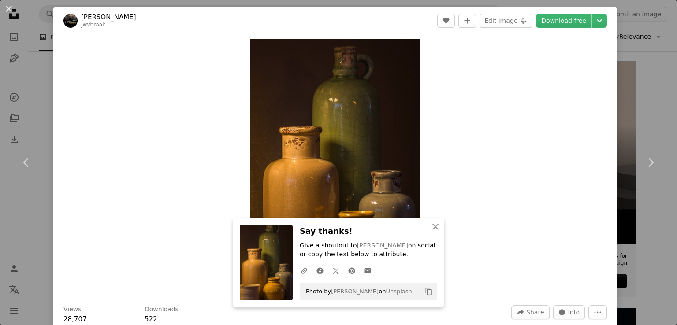
click at [630, 61] on div "An X shape Chevron left Chevron right An X shape Close Say thanks! Give a shout…" at bounding box center [338, 162] width 677 height 325
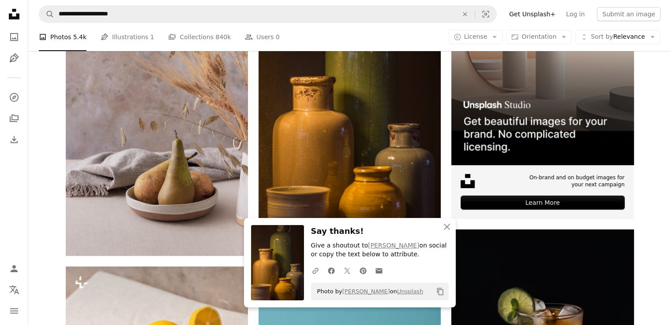
scroll to position [267, 0]
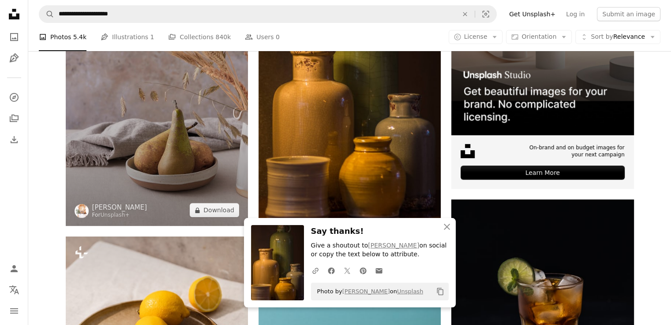
click at [224, 142] on img at bounding box center [157, 89] width 182 height 273
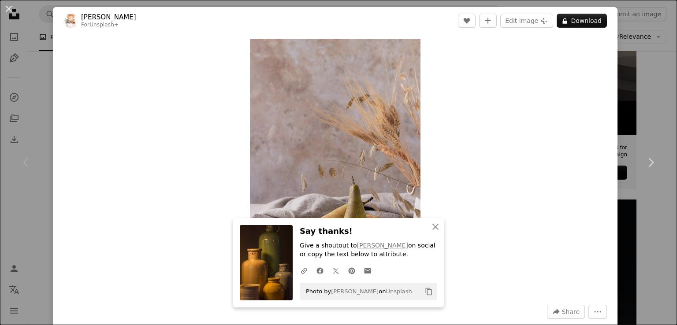
click at [637, 89] on div "An X shape Chevron left Chevron right An X shape Close Say thanks! Give a shout…" at bounding box center [338, 162] width 677 height 325
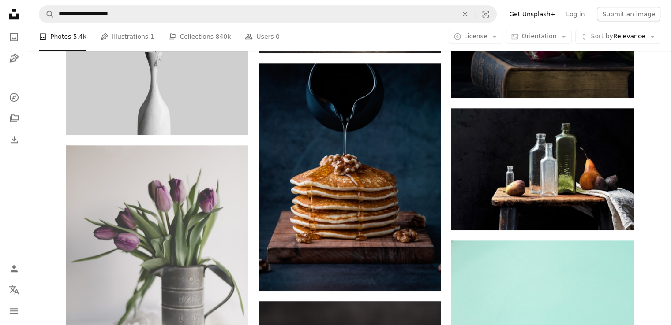
scroll to position [830, 0]
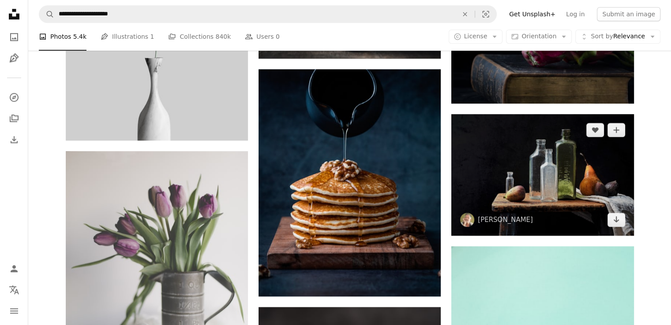
click at [596, 175] on img at bounding box center [542, 175] width 182 height 122
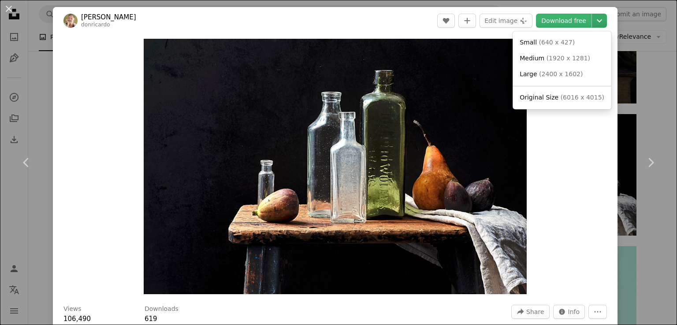
click at [593, 20] on icon "Chevron down" at bounding box center [600, 20] width 14 height 11
click at [558, 75] on span "( 2400 x 1602 )" at bounding box center [561, 74] width 44 height 7
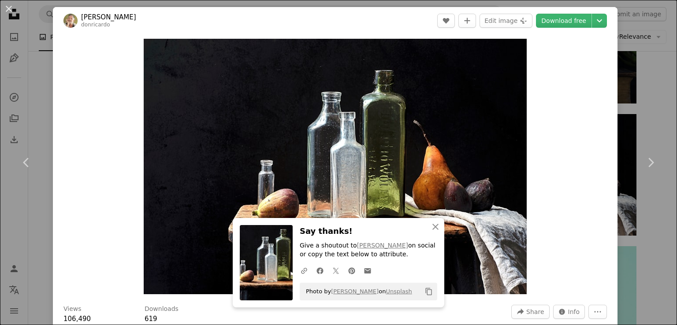
click at [622, 119] on div "An X shape Chevron left Chevron right An X shape Close Say thanks! Give a shout…" at bounding box center [338, 162] width 677 height 325
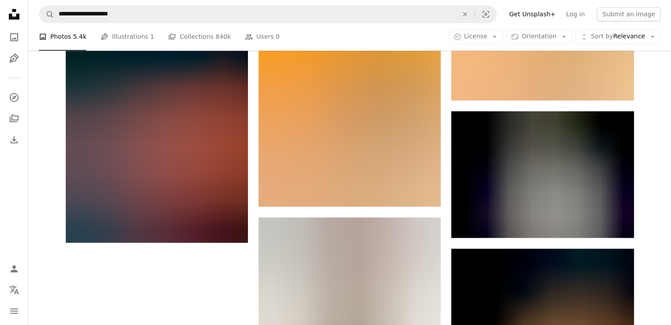
scroll to position [1485, 0]
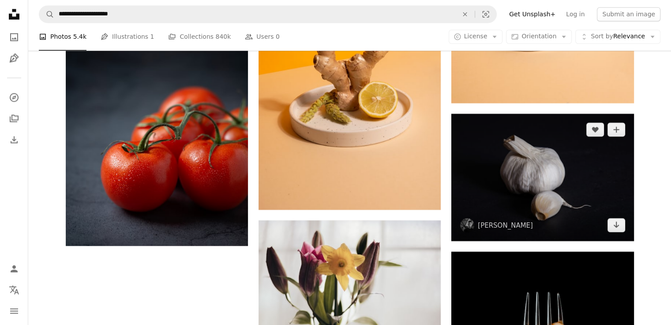
click at [574, 207] on img at bounding box center [542, 177] width 182 height 127
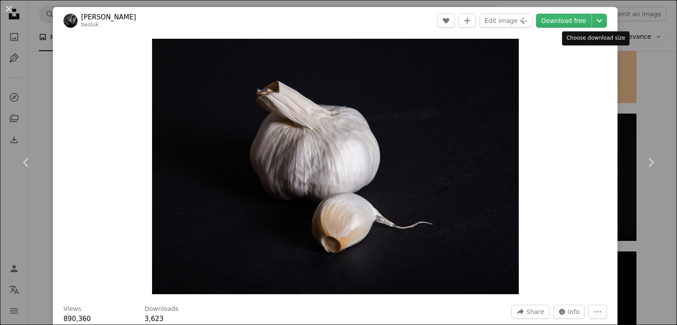
click at [593, 30] on header "[PERSON_NAME] besluk A heart A plus sign Edit image Plus sign for Unsplash+ Dow…" at bounding box center [335, 20] width 565 height 27
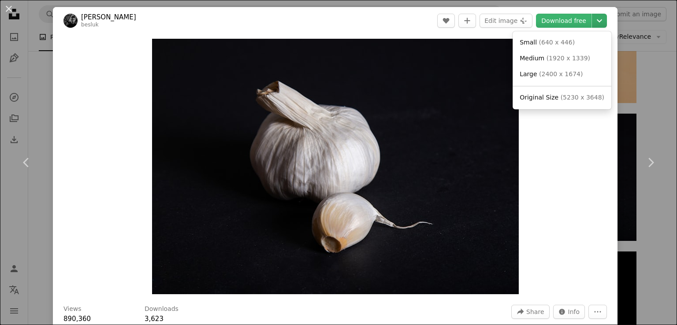
click at [597, 21] on icon "Choose download size" at bounding box center [599, 20] width 5 height 3
click at [567, 75] on span "( 2400 x 1674 )" at bounding box center [561, 74] width 44 height 7
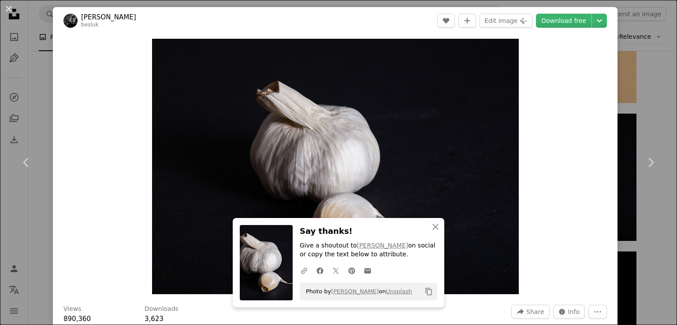
click at [648, 71] on div "An X shape Chevron left Chevron right An X shape Close Say thanks! Give a shout…" at bounding box center [338, 162] width 677 height 325
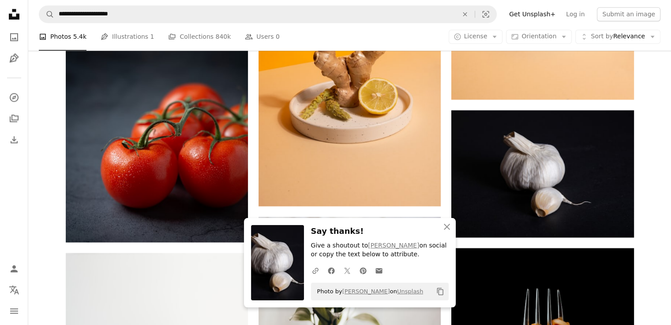
scroll to position [1484, 0]
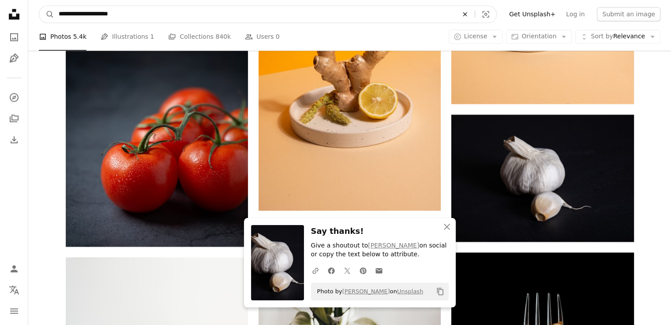
click at [473, 19] on button "An X shape" at bounding box center [464, 14] width 19 height 17
type input "**********"
click at [39, 6] on button "A magnifying glass" at bounding box center [46, 14] width 15 height 17
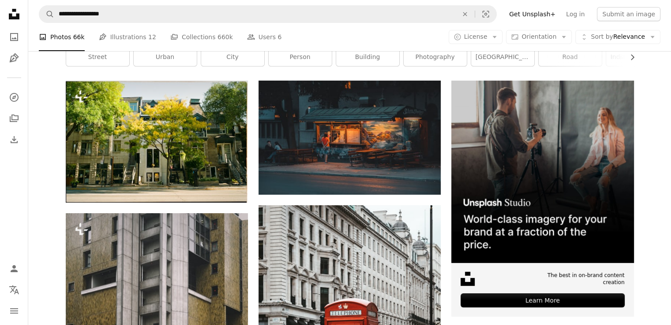
scroll to position [136, 0]
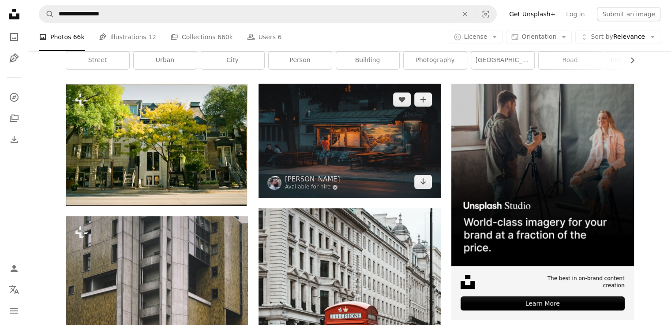
click at [332, 140] on img at bounding box center [349, 141] width 182 height 114
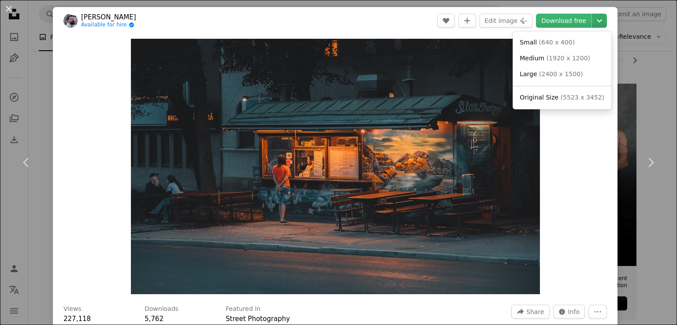
click at [593, 20] on icon "Chevron down" at bounding box center [600, 20] width 14 height 11
click at [543, 78] on span "Large ( 2400 x 1500 )" at bounding box center [551, 74] width 63 height 9
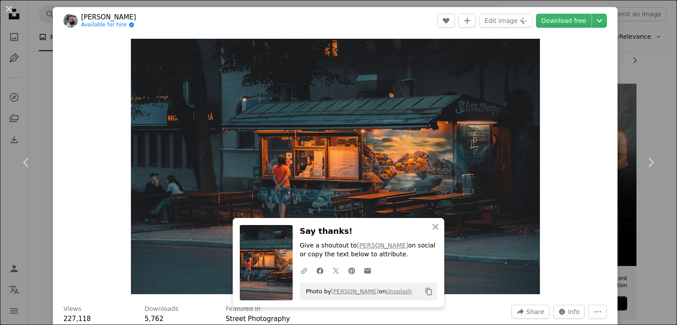
click at [631, 101] on div "An X shape Chevron left Chevron right An X shape Close Say thanks! Give a shout…" at bounding box center [338, 162] width 677 height 325
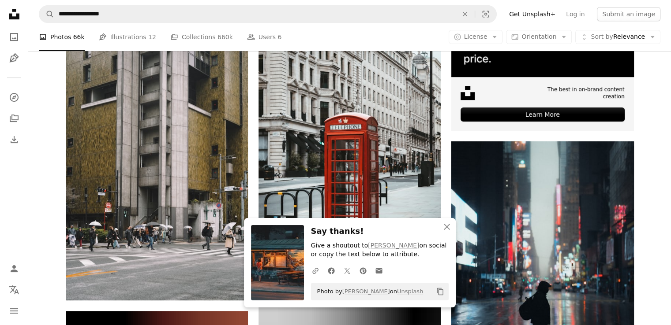
scroll to position [344, 0]
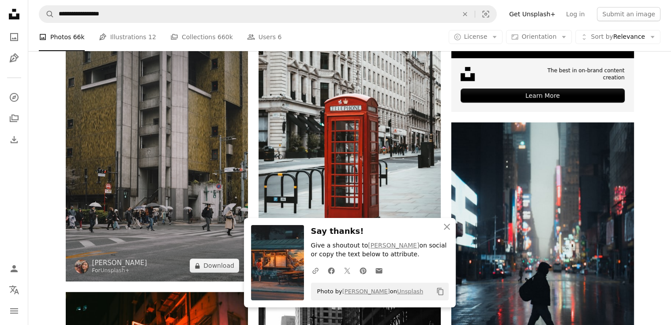
click at [210, 120] on img at bounding box center [157, 144] width 182 height 273
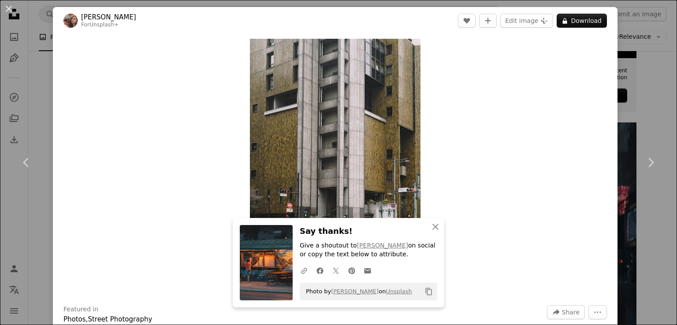
click at [637, 83] on div "An X shape Chevron left Chevron right An X shape Close Say thanks! Give a shout…" at bounding box center [338, 162] width 677 height 325
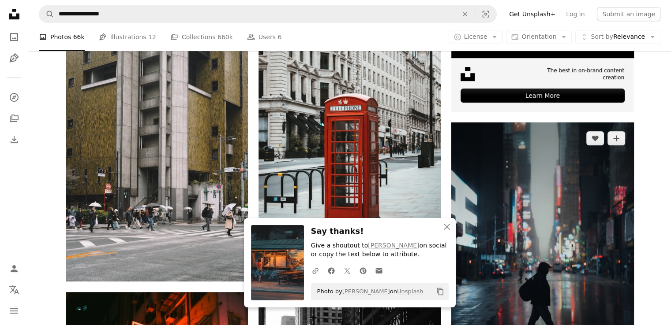
click at [552, 222] on img at bounding box center [542, 259] width 182 height 273
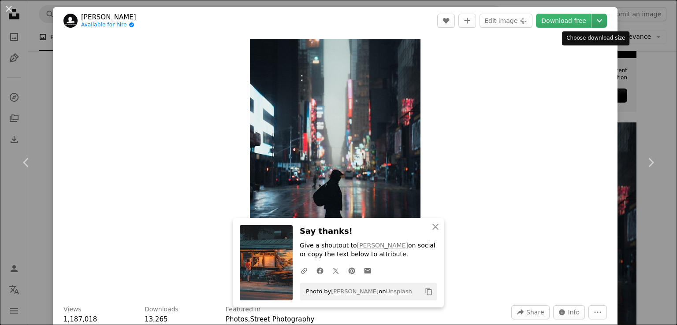
click at [593, 19] on icon "Chevron down" at bounding box center [600, 20] width 14 height 11
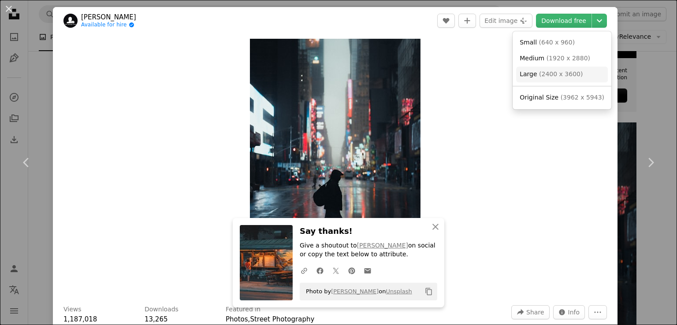
click at [565, 71] on span "( 2400 x 3600 )" at bounding box center [561, 74] width 44 height 7
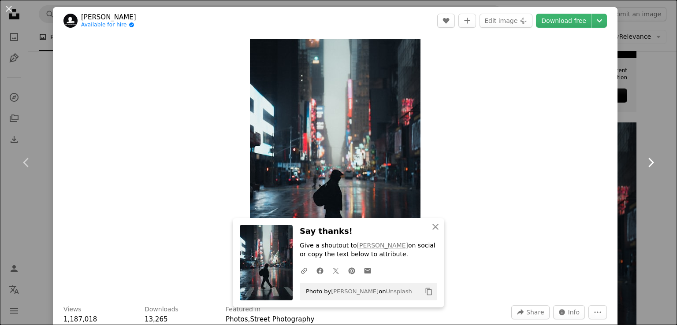
click at [649, 120] on link "Chevron right" at bounding box center [650, 162] width 53 height 85
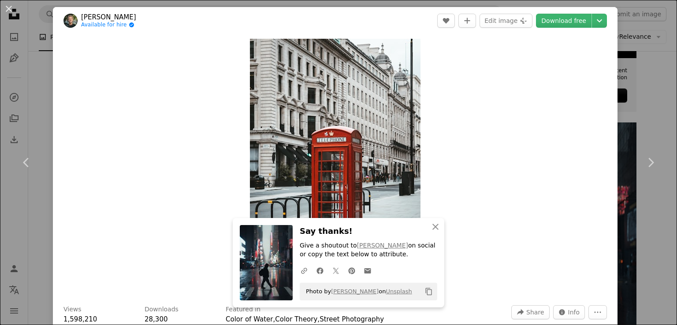
click at [638, 106] on div "An X shape Chevron left Chevron right An X shape Close Say thanks! Give a shout…" at bounding box center [338, 162] width 677 height 325
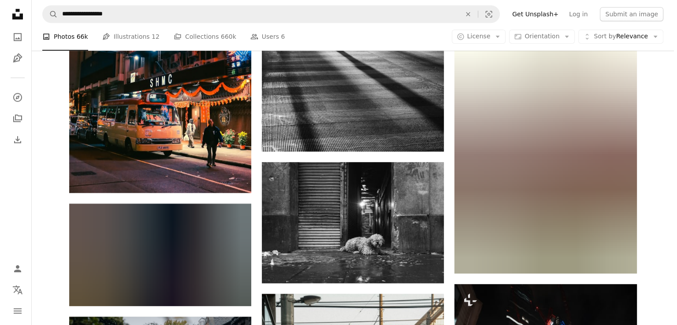
scroll to position [748, 0]
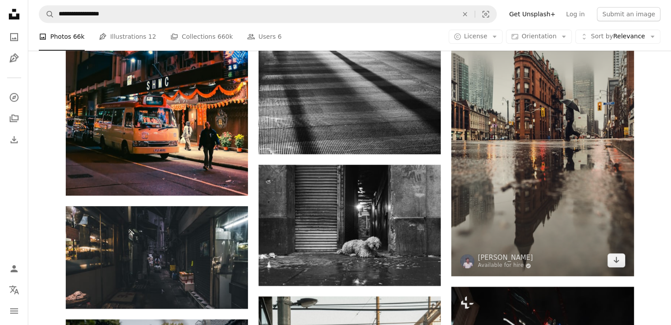
click at [582, 162] on img at bounding box center [542, 139] width 182 height 273
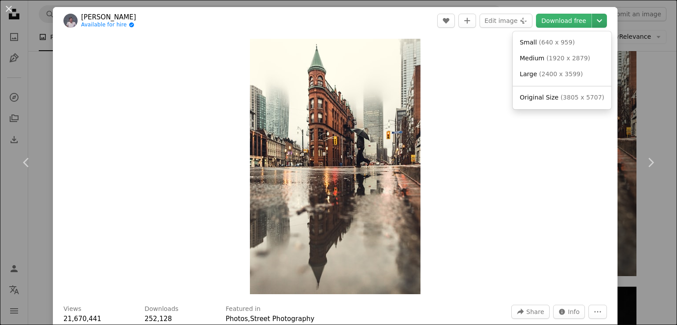
click at [592, 26] on button "Chevron down" at bounding box center [599, 21] width 15 height 14
click at [567, 69] on link "Large ( 2400 x 3599 )" at bounding box center [562, 75] width 92 height 16
